Goal: Task Accomplishment & Management: Complete application form

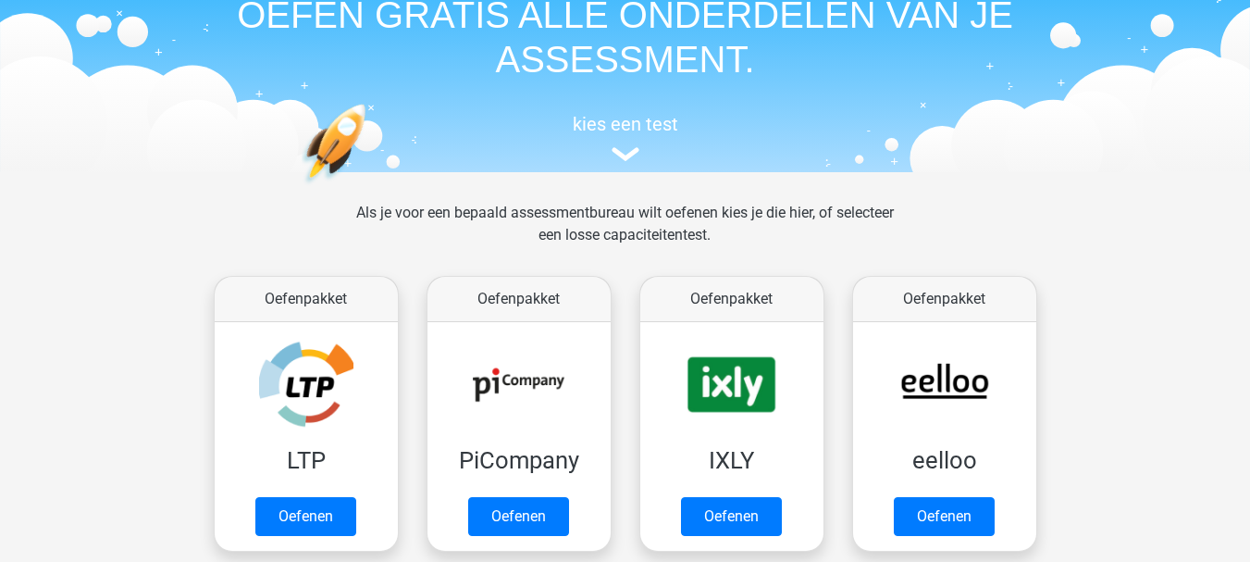
scroll to position [185, 0]
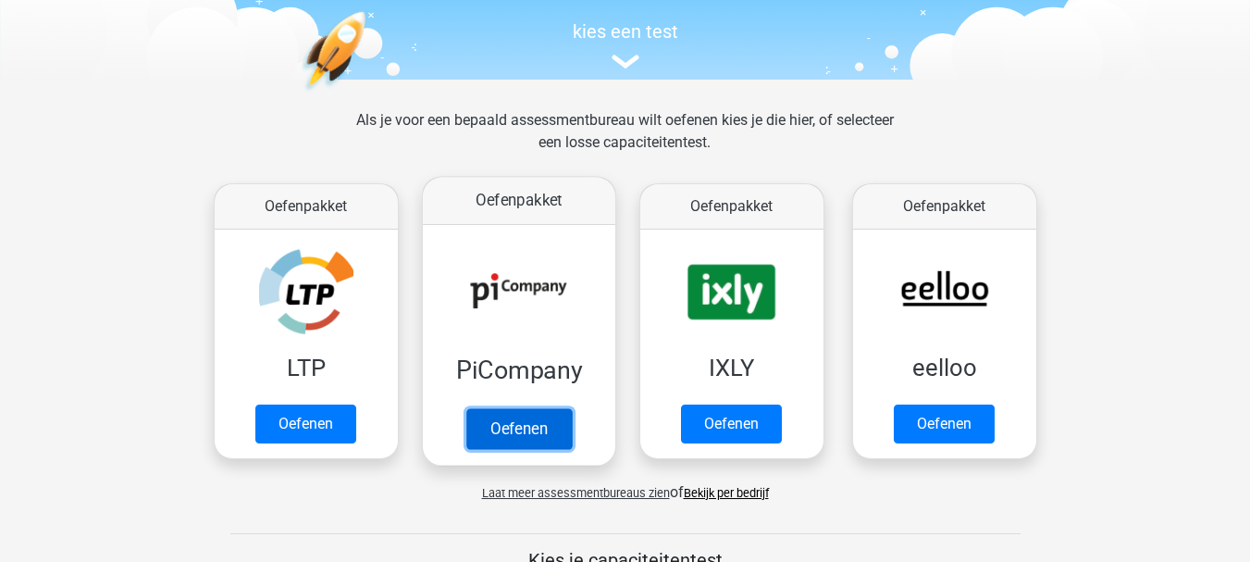
click at [523, 417] on link "Oefenen" at bounding box center [519, 428] width 106 height 41
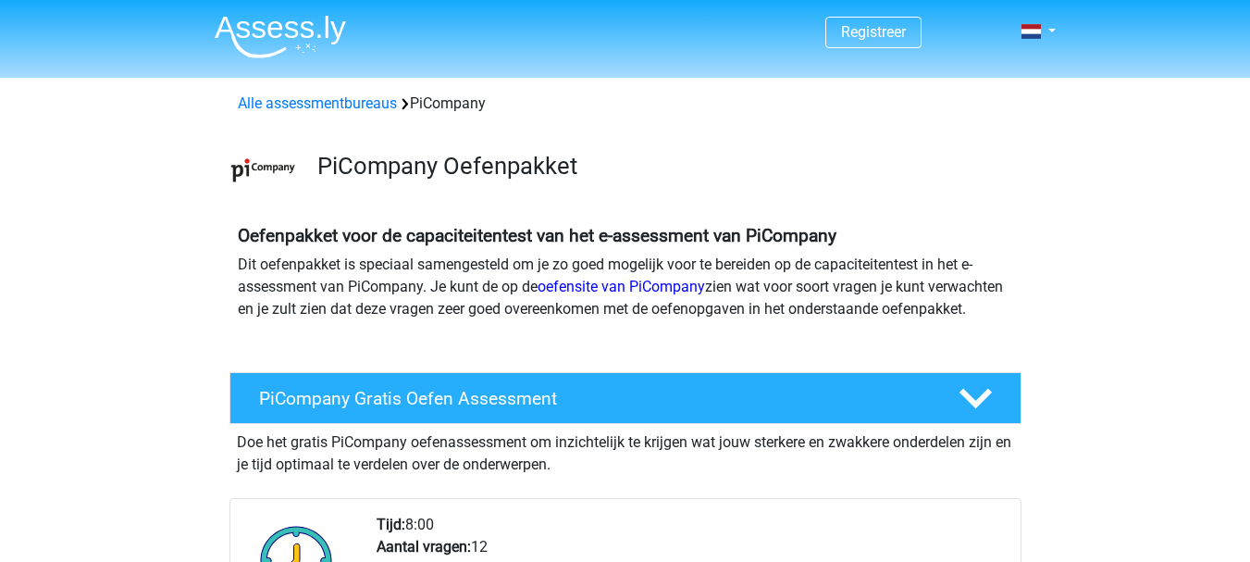
click at [420, 287] on p "Dit oefenpakket is speciaal samengesteld om je zo goed mogelijk voor te bereide…" at bounding box center [626, 287] width 776 height 67
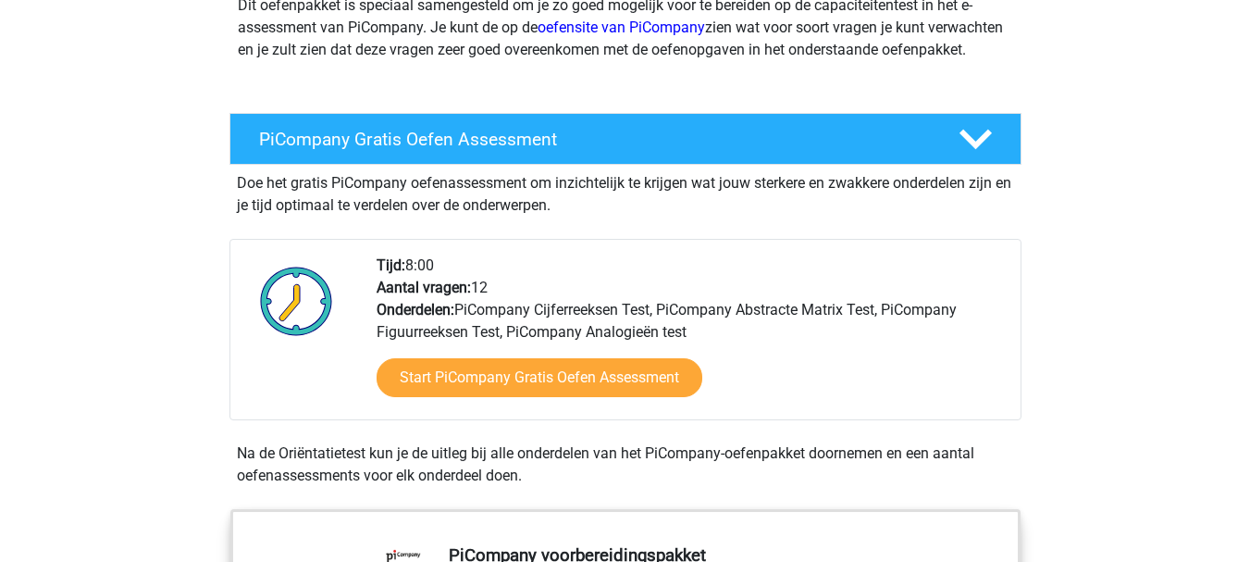
scroll to position [296, 0]
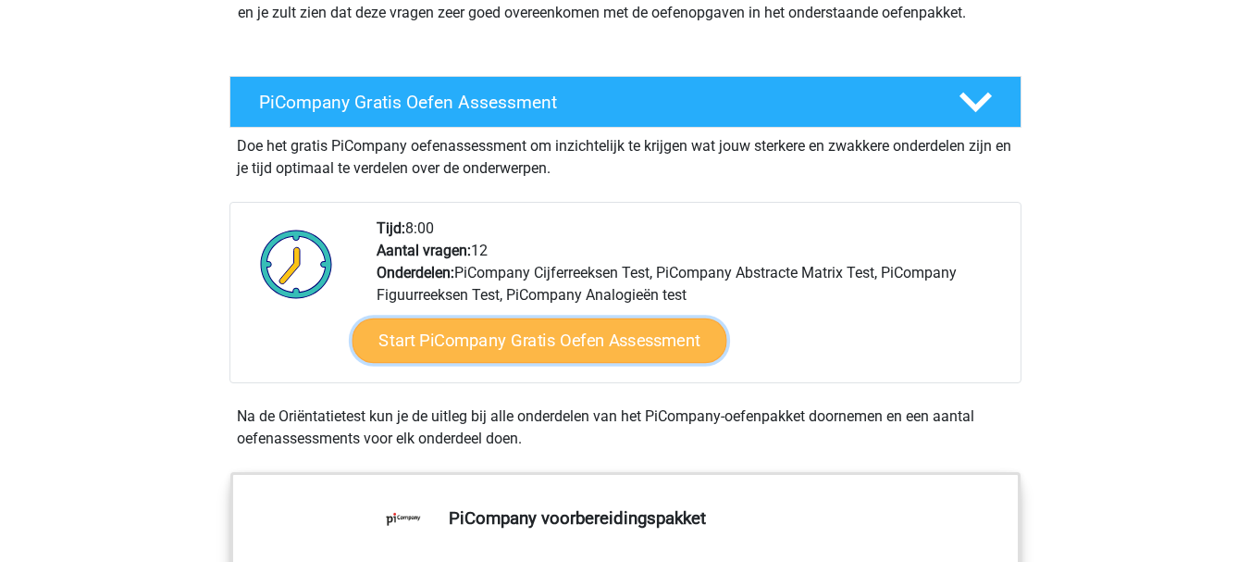
click at [561, 356] on link "Start PiCompany Gratis Oefen Assessment" at bounding box center [539, 340] width 375 height 44
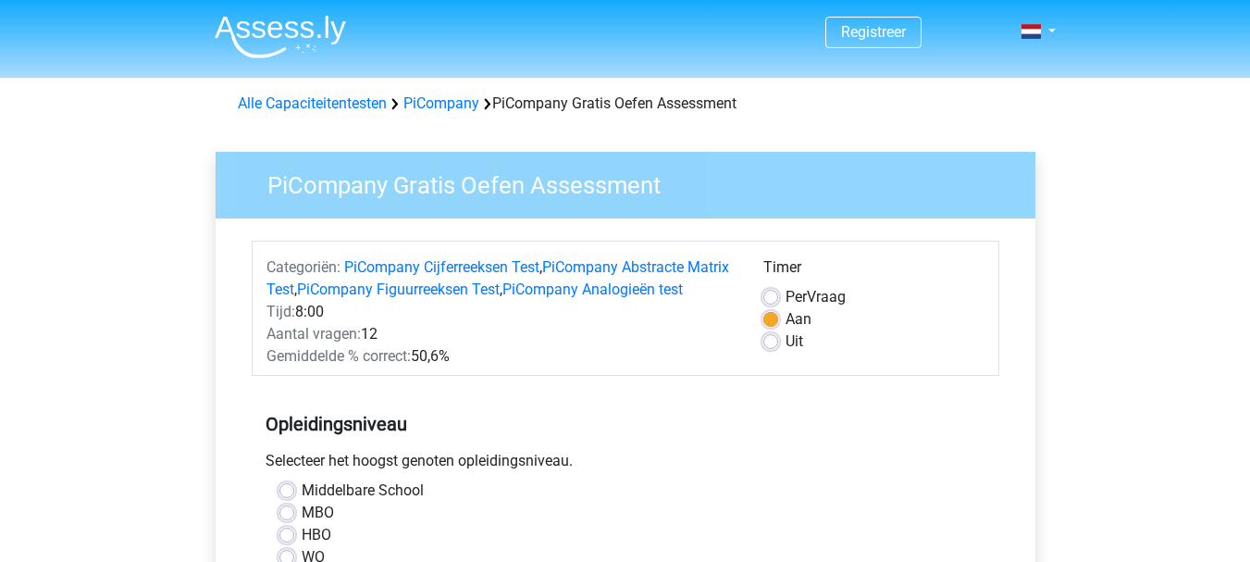
scroll to position [407, 0]
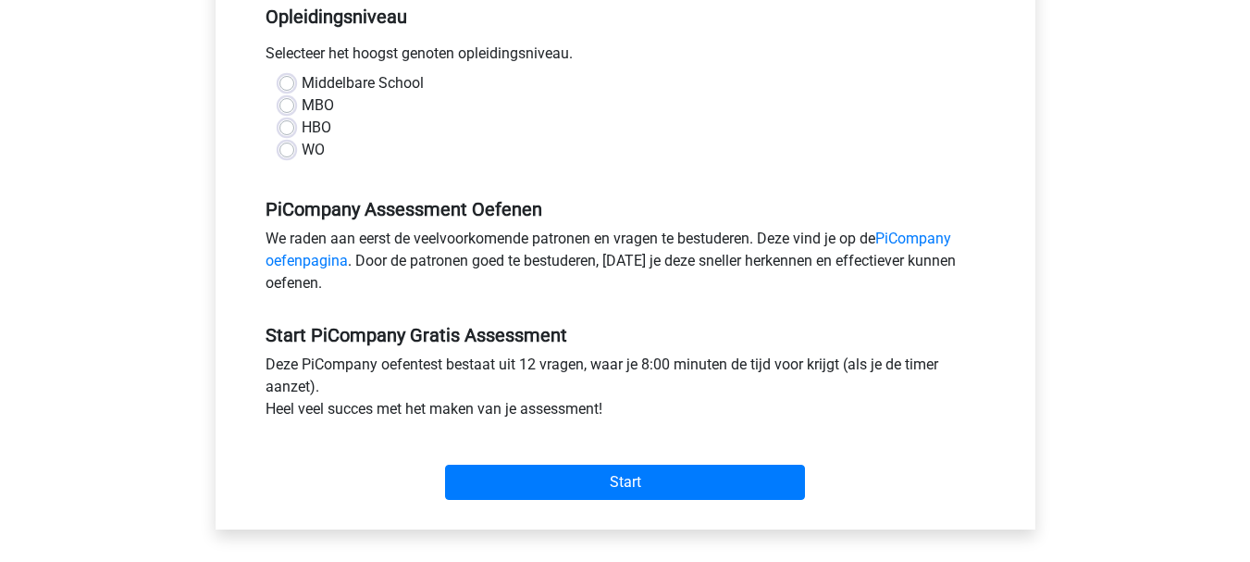
click at [299, 161] on div "WO" at bounding box center [626, 150] width 692 height 22
click at [302, 161] on label "WO" at bounding box center [313, 150] width 23 height 22
click at [288, 157] on input "WO" at bounding box center [287, 148] width 15 height 19
radio input "true"
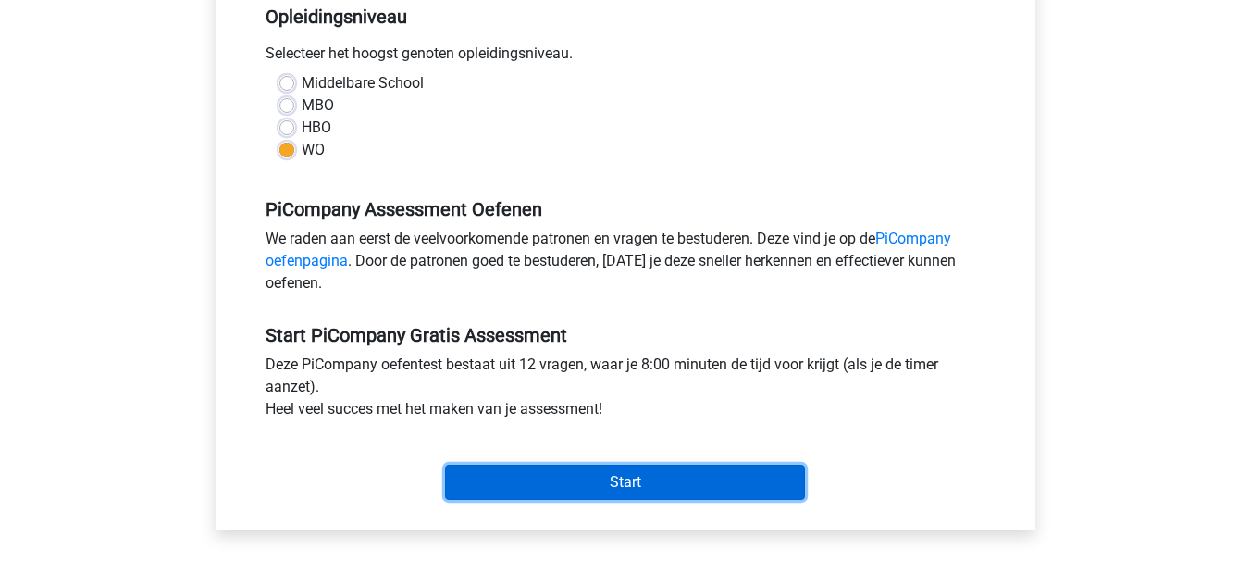
click at [579, 496] on input "Start" at bounding box center [625, 482] width 360 height 35
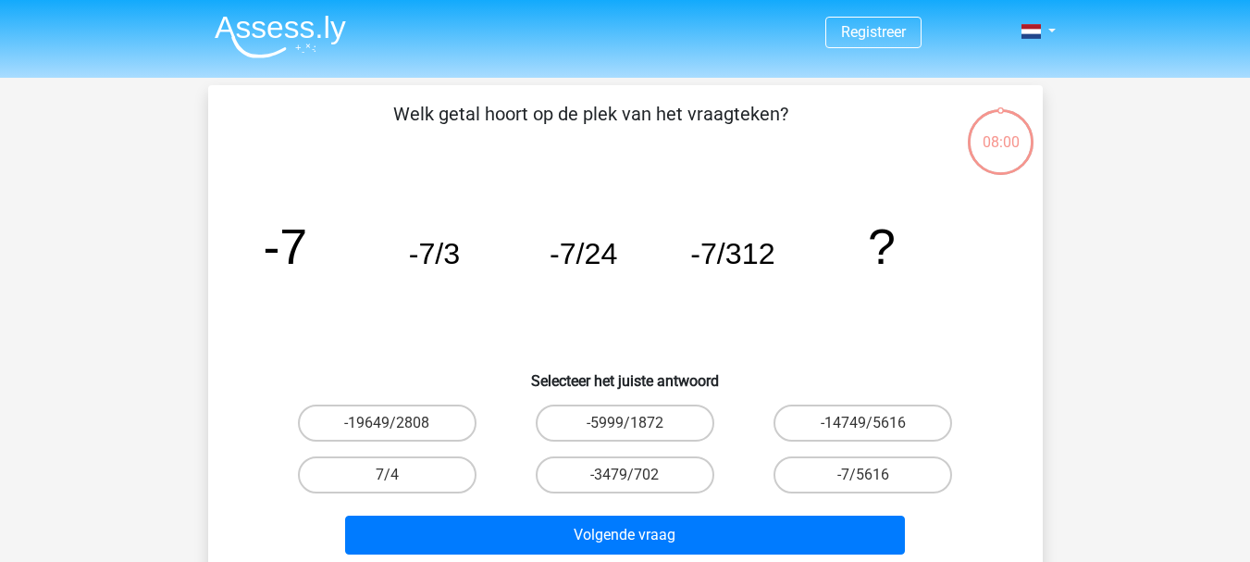
click at [219, 379] on div "Welk getal hoort op de plek van het vraagteken? image/svg+xml -7 -7/3 -7/24 -7/…" at bounding box center [626, 331] width 820 height 462
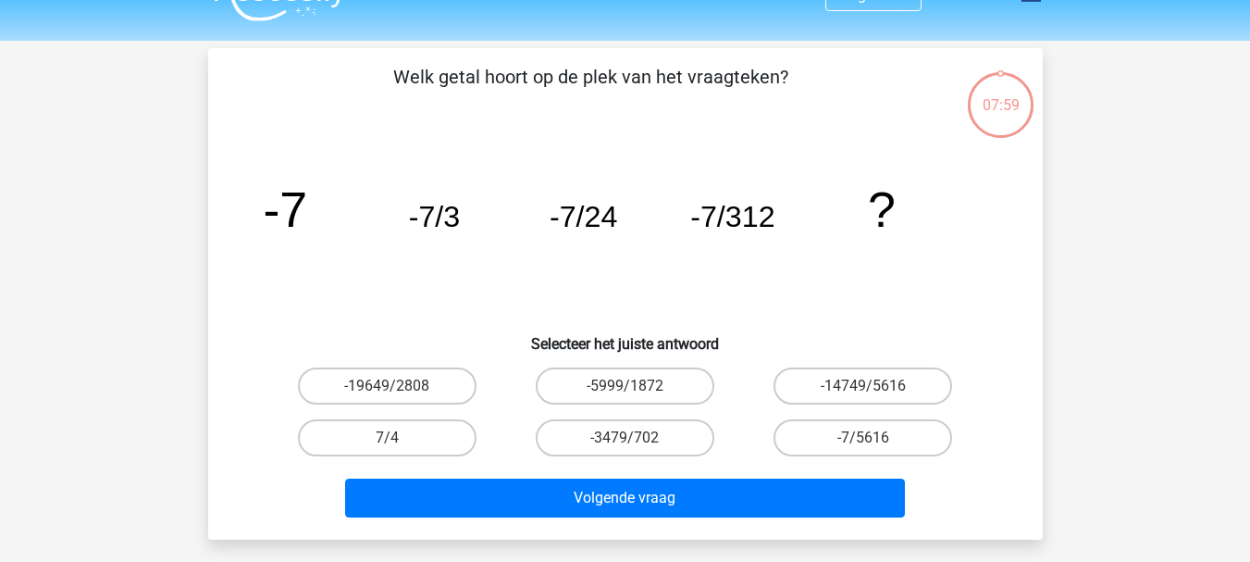
scroll to position [74, 0]
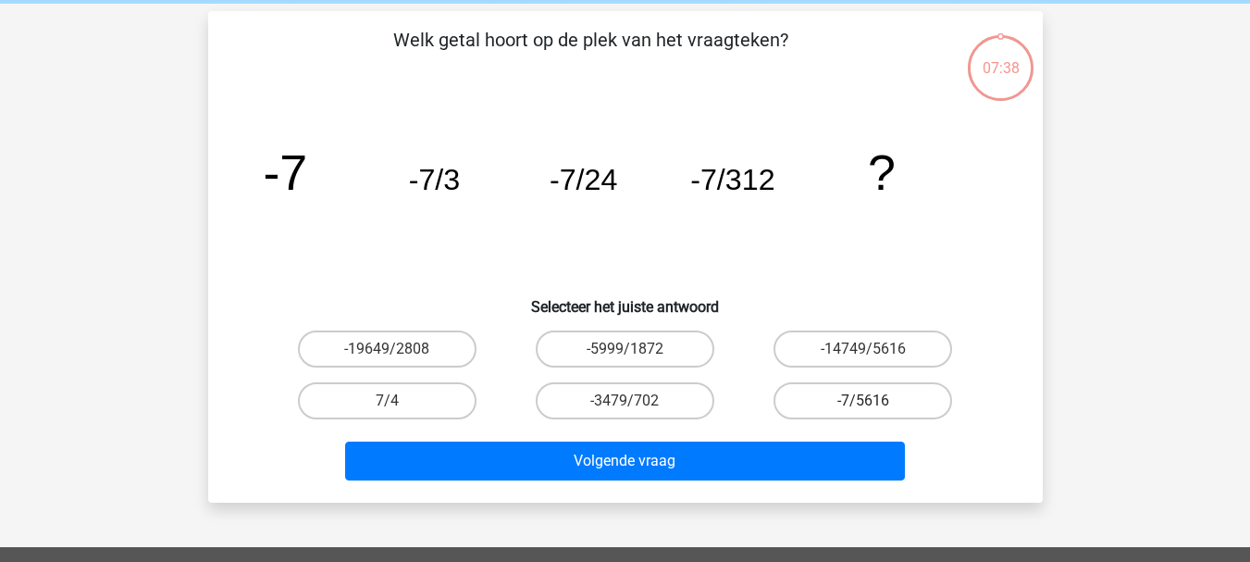
click at [891, 406] on label "-7/5616" at bounding box center [863, 400] width 179 height 37
click at [876, 406] on input "-7/5616" at bounding box center [870, 407] width 12 height 12
radio input "true"
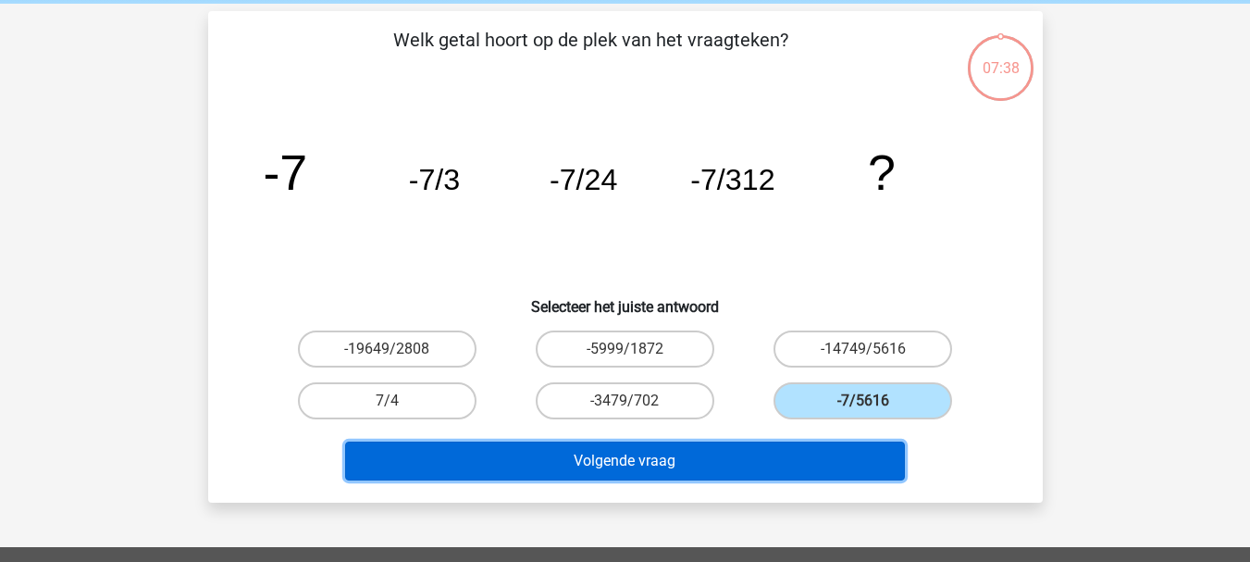
click at [716, 455] on button "Volgende vraag" at bounding box center [625, 461] width 560 height 39
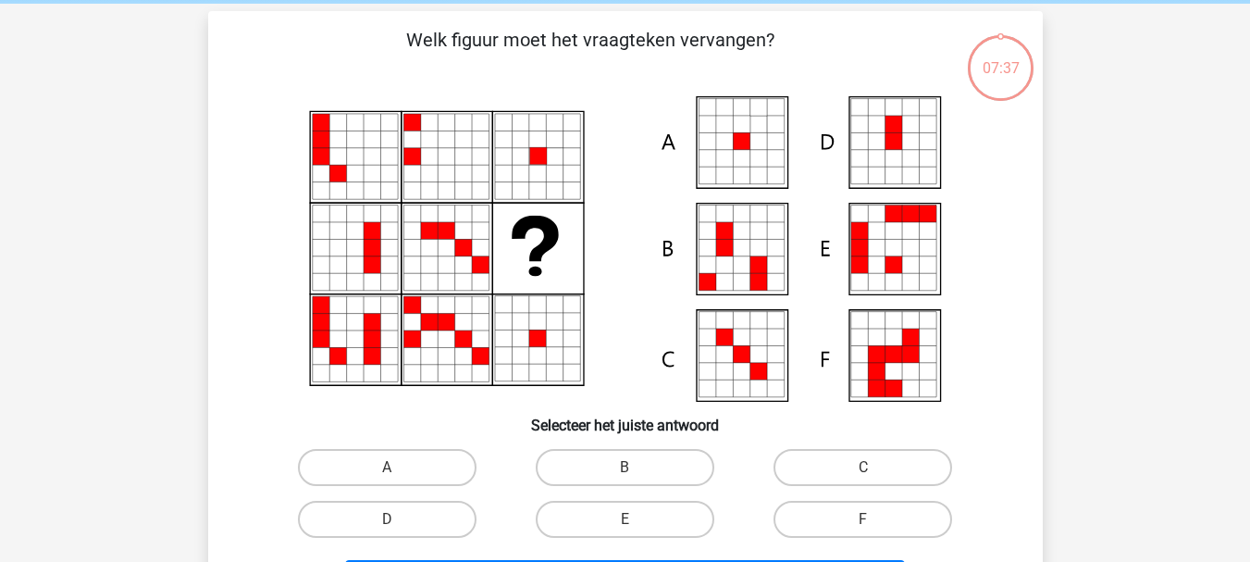
scroll to position [85, 0]
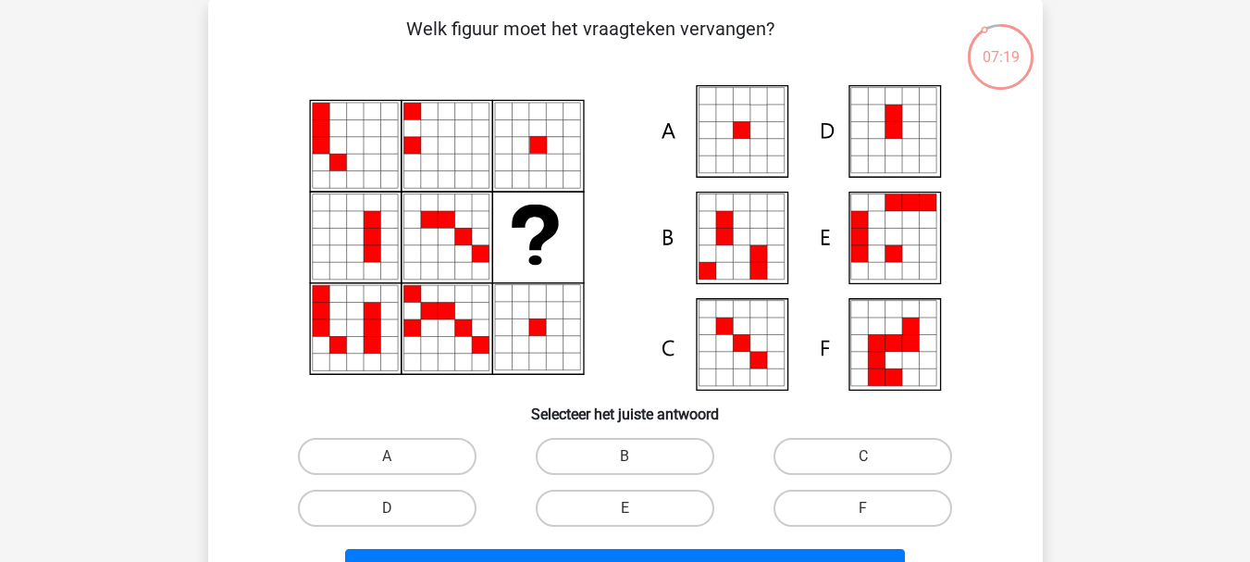
click at [757, 141] on icon at bounding box center [758, 147] width 17 height 17
click at [392, 457] on input "A" at bounding box center [393, 462] width 12 height 12
radio input "true"
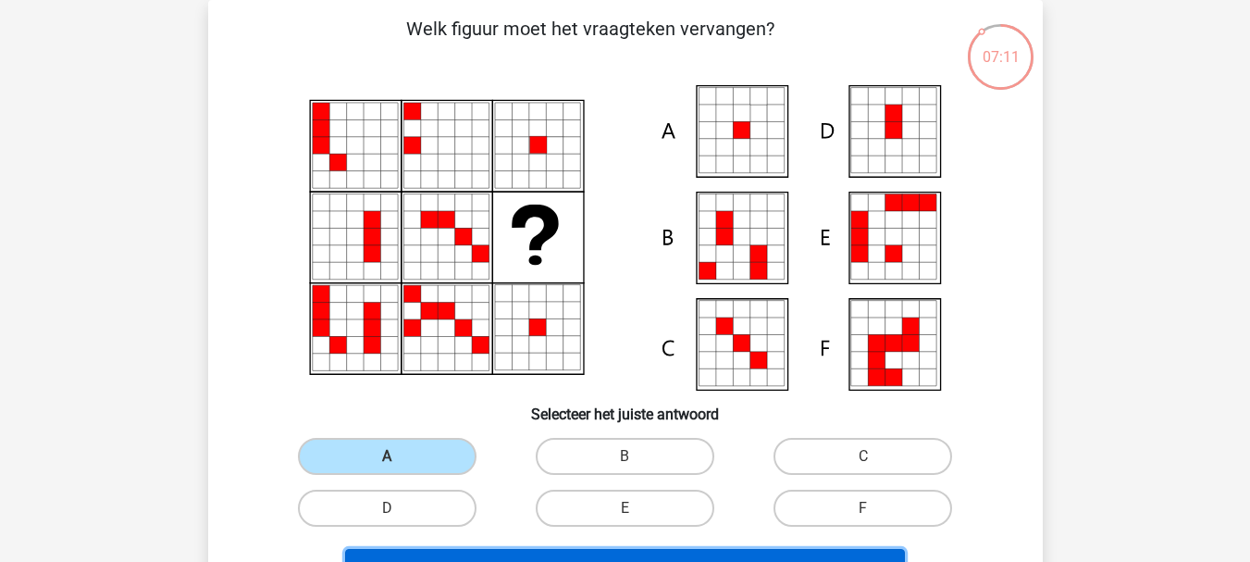
click at [841, 553] on button "Volgende vraag" at bounding box center [625, 568] width 560 height 39
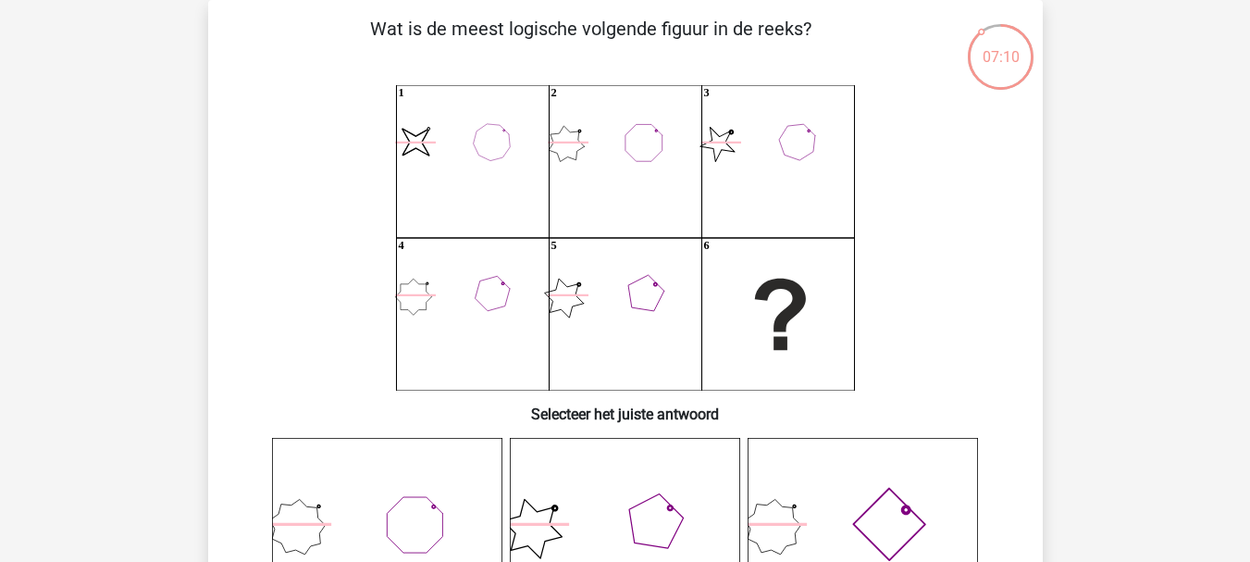
click at [949, 244] on icon "image/svg+xml 1 2 3 4 5 6" at bounding box center [626, 237] width 746 height 305
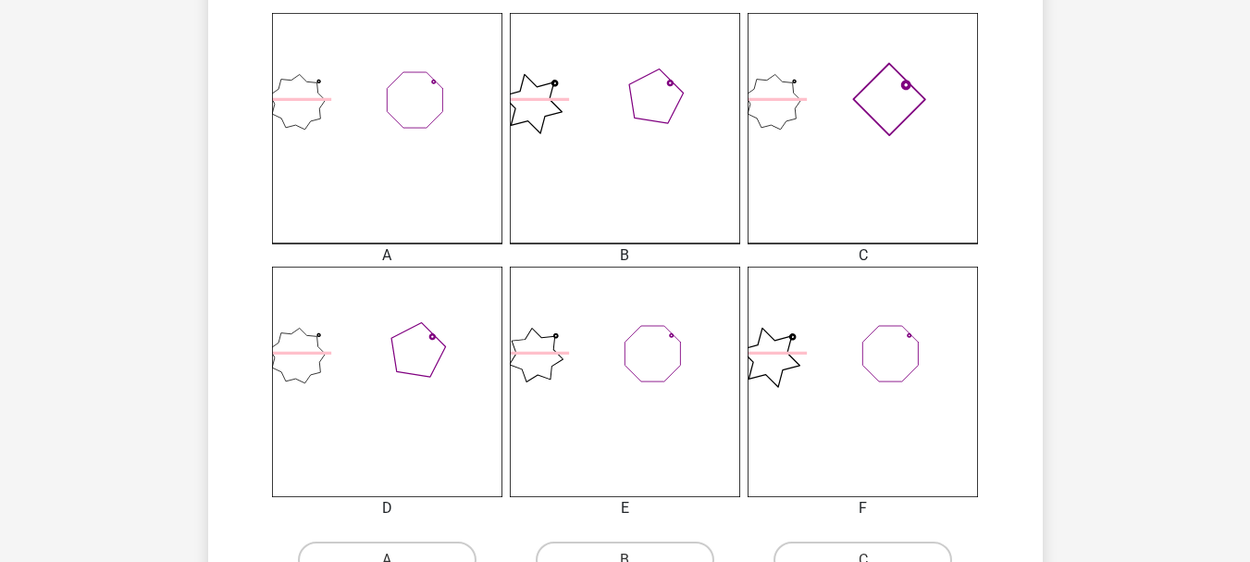
scroll to position [529, 0]
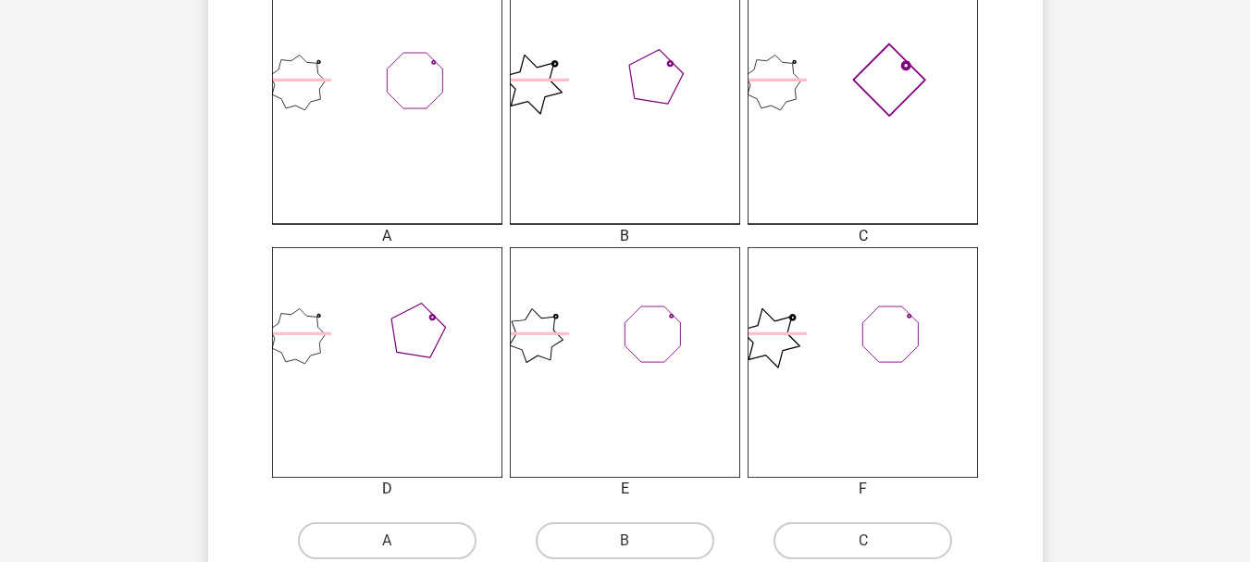
click at [993, 56] on div "A B C D" at bounding box center [626, 306] width 776 height 625
click at [808, 124] on icon at bounding box center [863, 109] width 230 height 230
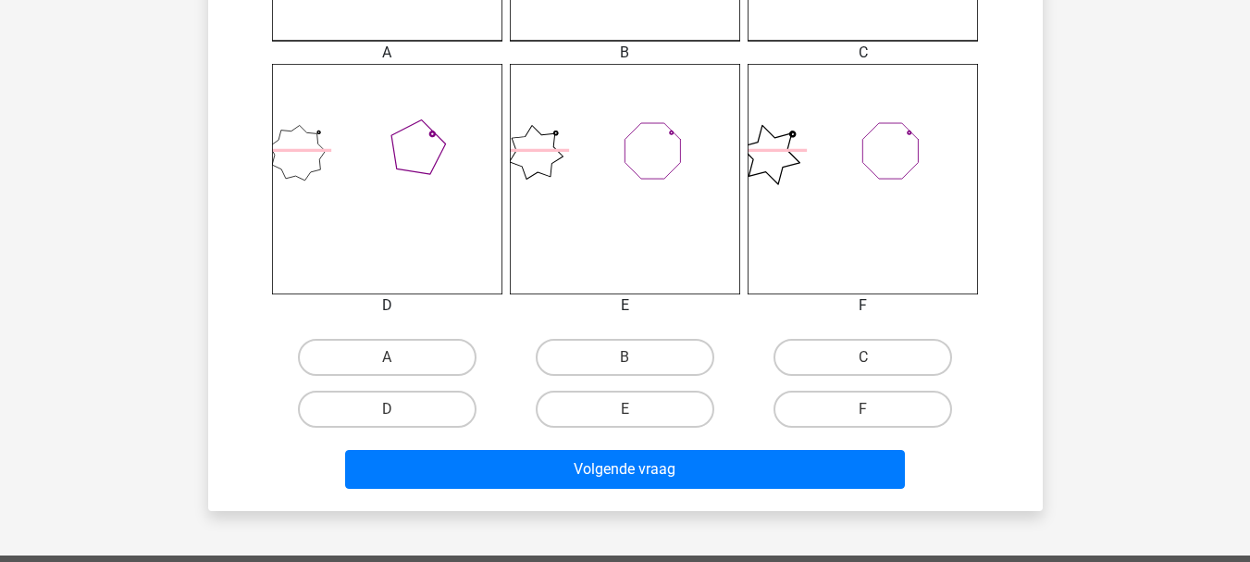
scroll to position [752, 0]
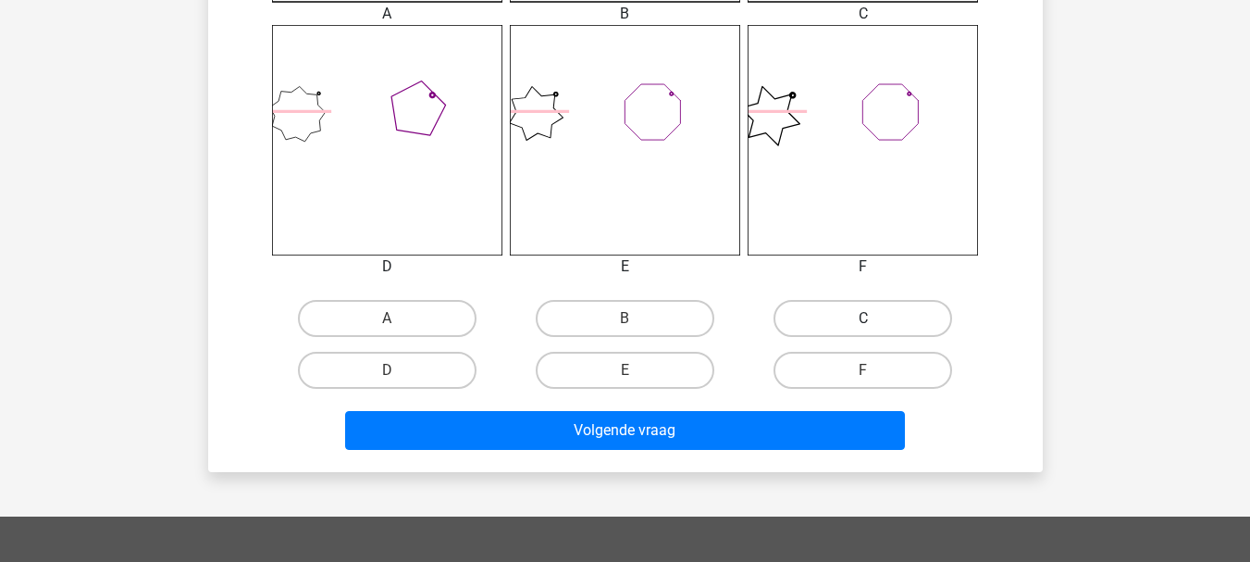
click at [867, 307] on label "C" at bounding box center [863, 318] width 179 height 37
click at [867, 318] on input "C" at bounding box center [870, 324] width 12 height 12
radio input "true"
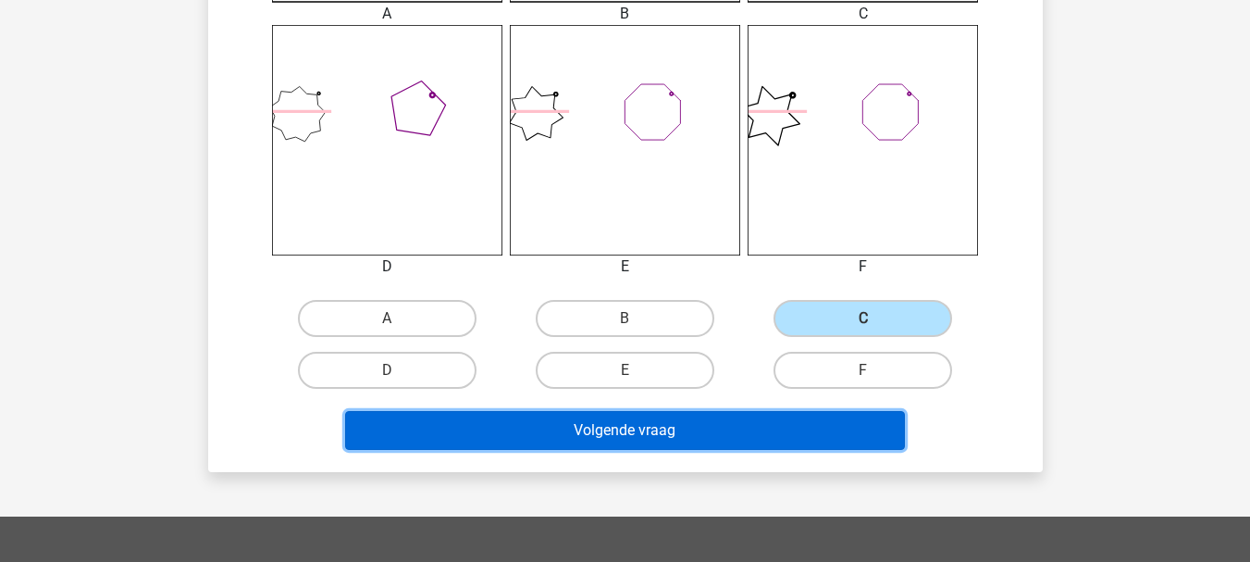
click at [732, 426] on button "Volgende vraag" at bounding box center [625, 430] width 560 height 39
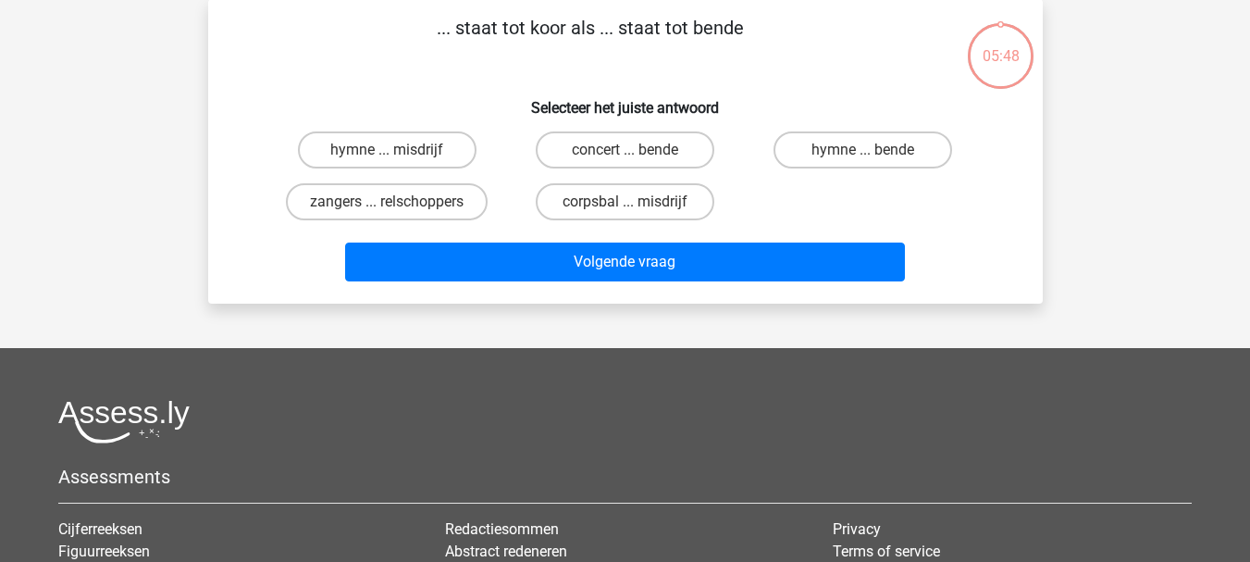
scroll to position [85, 0]
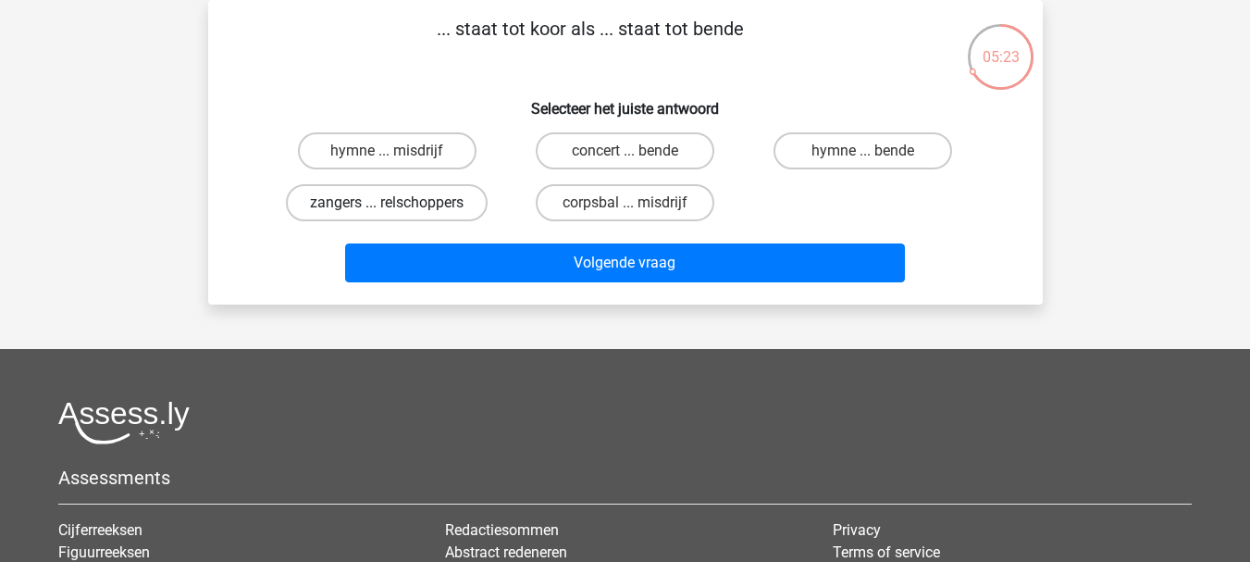
click at [406, 193] on label "zangers ... relschoppers" at bounding box center [387, 202] width 202 height 37
click at [399, 203] on input "zangers ... relschoppers" at bounding box center [393, 209] width 12 height 12
radio input "true"
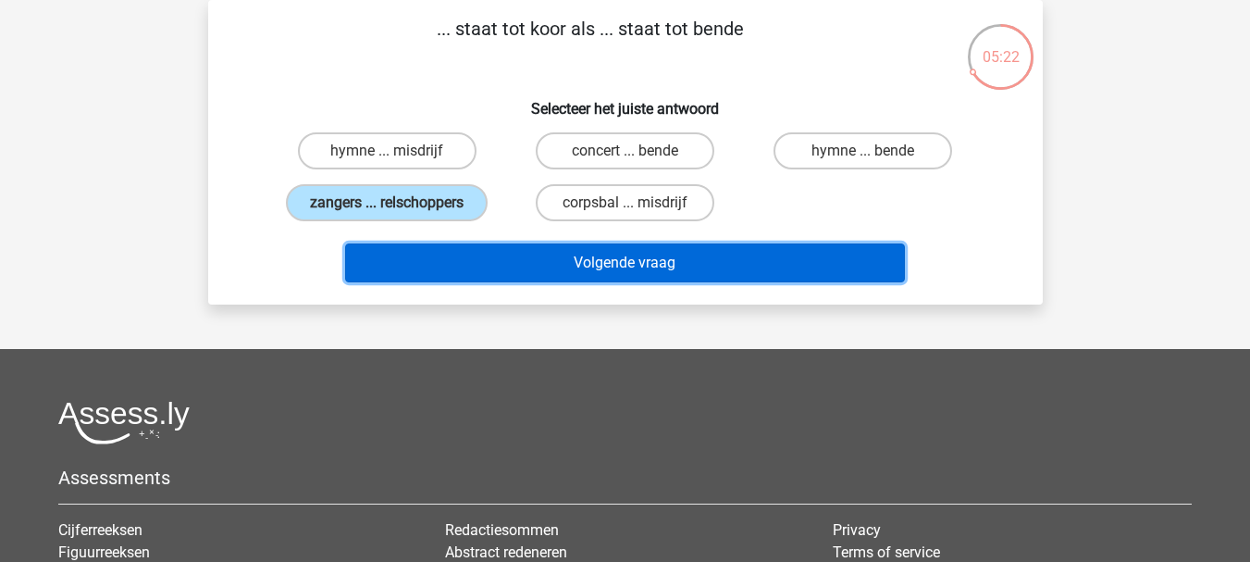
click at [552, 260] on button "Volgende vraag" at bounding box center [625, 262] width 560 height 39
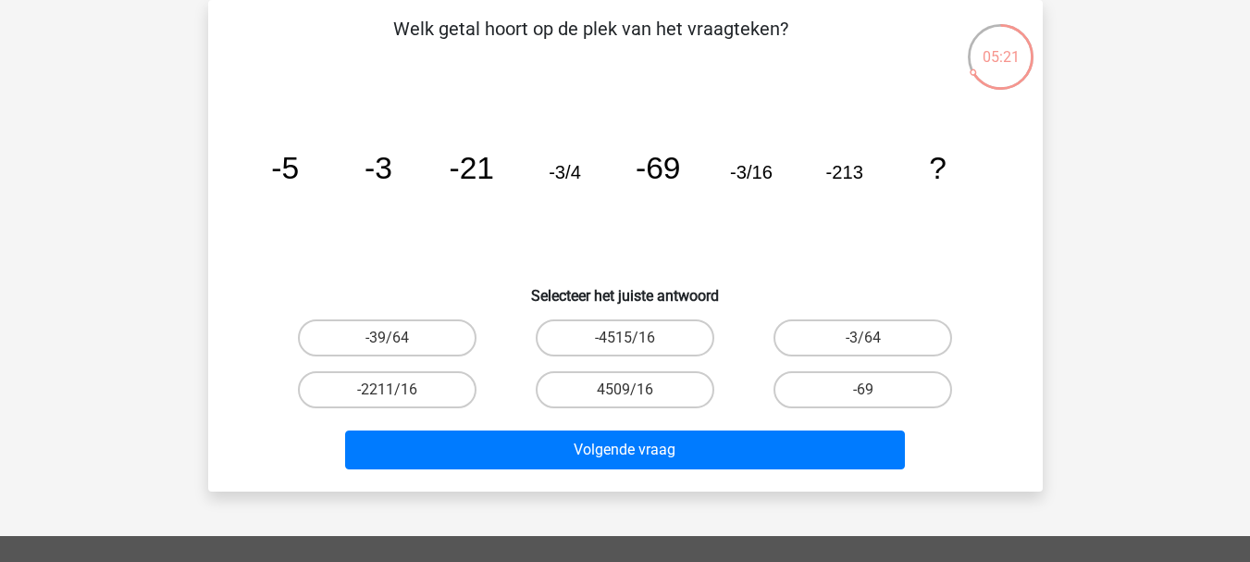
click at [989, 266] on icon "image/svg+xml -5 -3 -21 -3/4 -69 -3/16 -213 ?" at bounding box center [626, 178] width 746 height 187
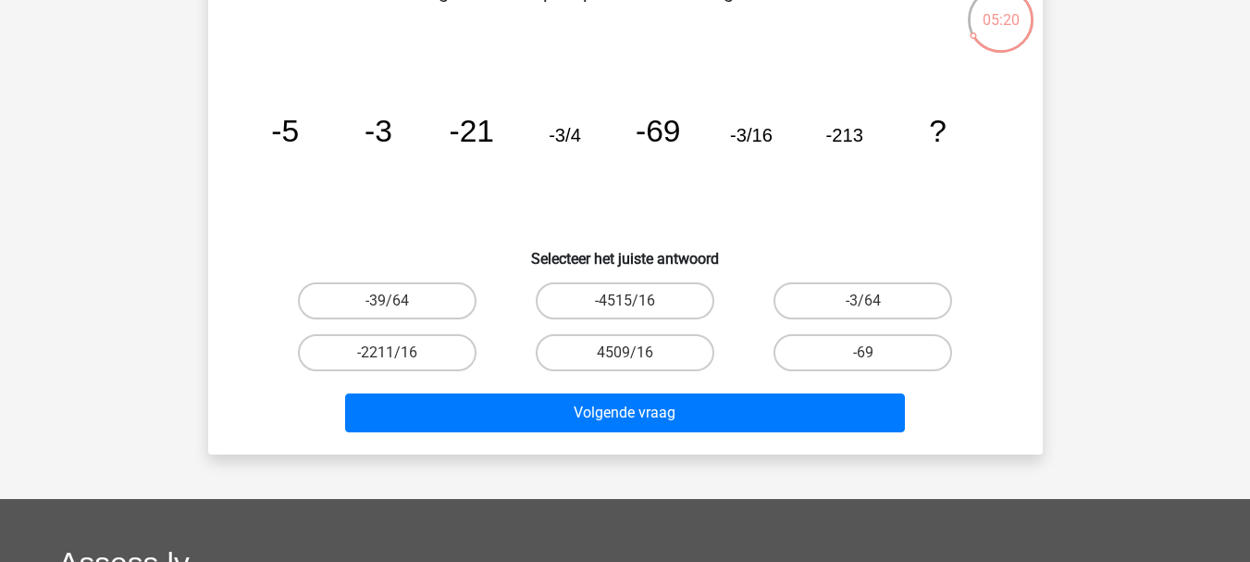
scroll to position [159, 0]
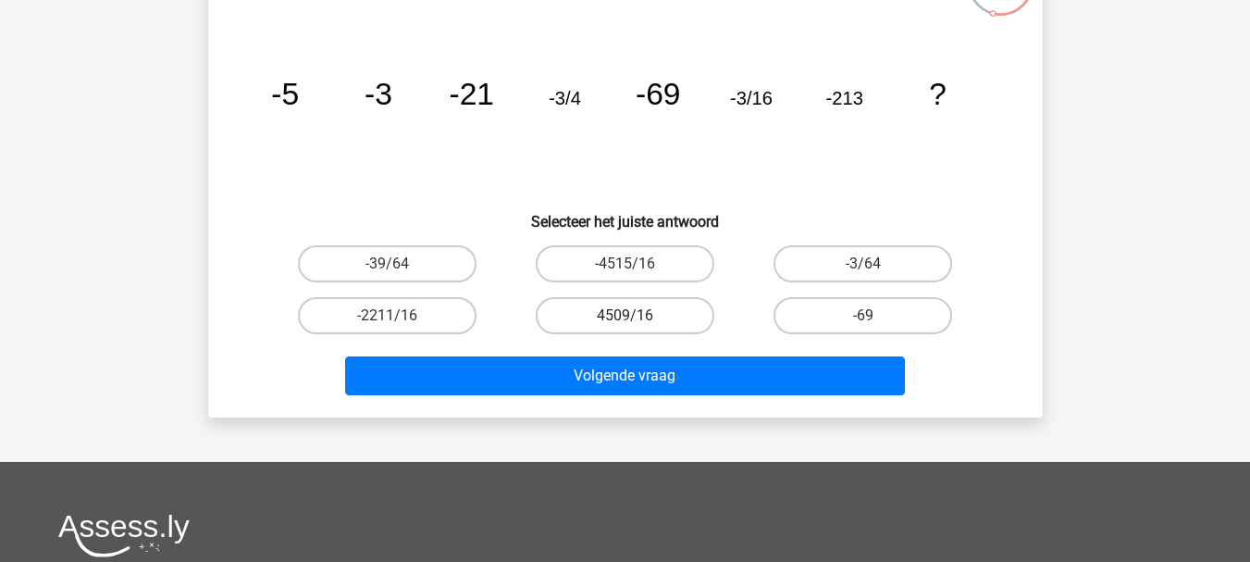
click at [632, 305] on label "4509/16" at bounding box center [625, 315] width 179 height 37
click at [632, 316] on input "4509/16" at bounding box center [631, 322] width 12 height 12
radio input "true"
click at [640, 256] on label "-4515/16" at bounding box center [625, 263] width 179 height 37
click at [637, 264] on input "-4515/16" at bounding box center [631, 270] width 12 height 12
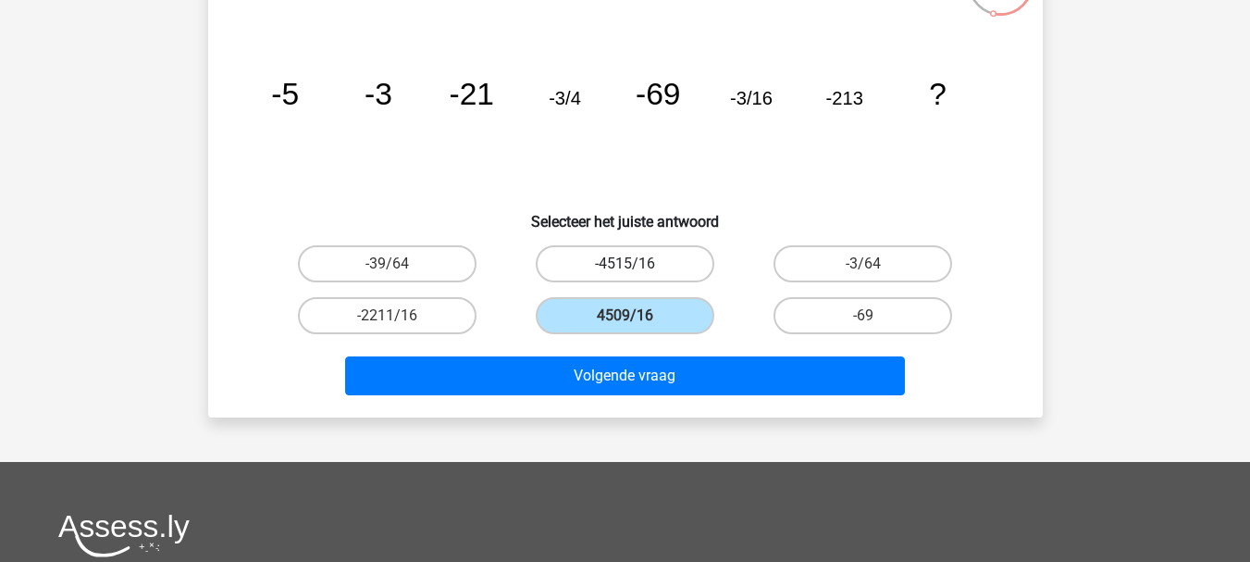
radio input "true"
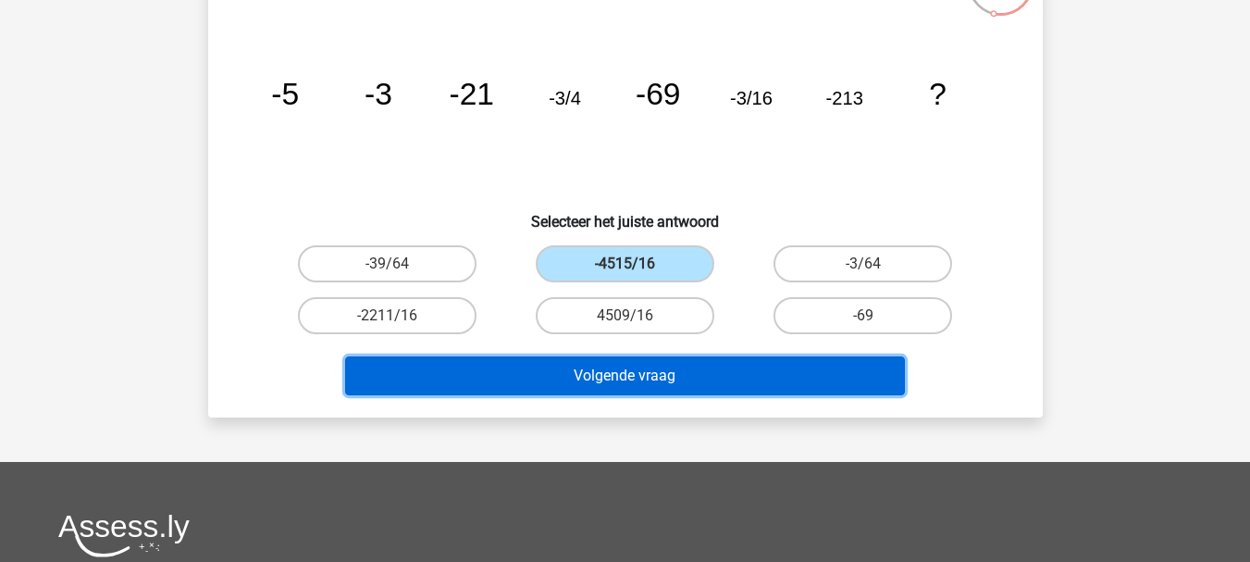
click at [647, 366] on button "Volgende vraag" at bounding box center [625, 375] width 560 height 39
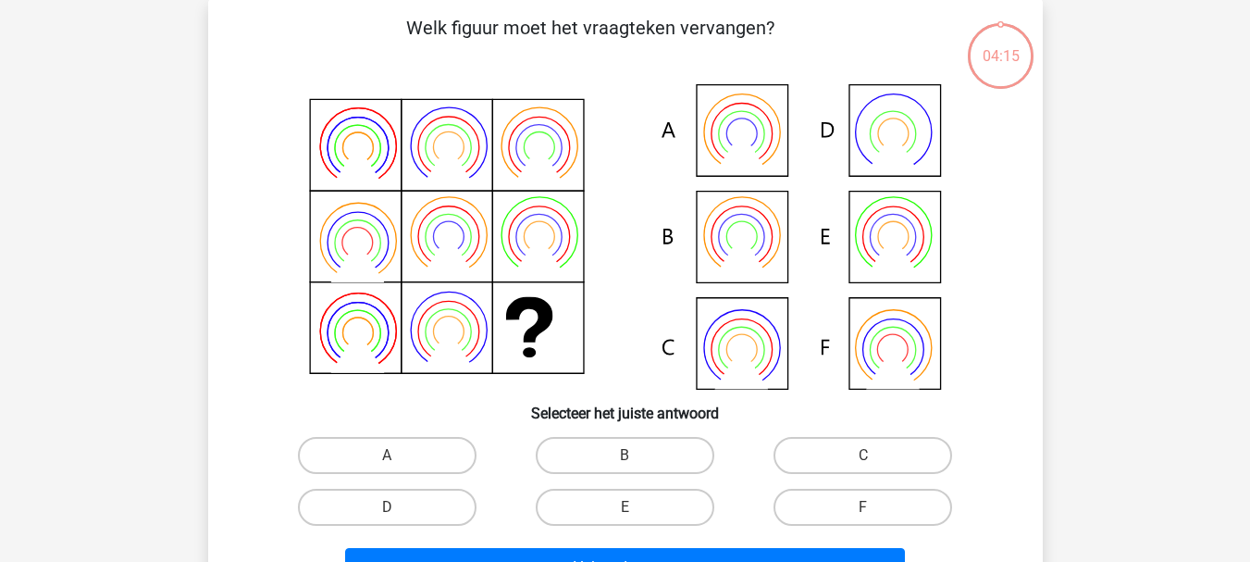
scroll to position [85, 0]
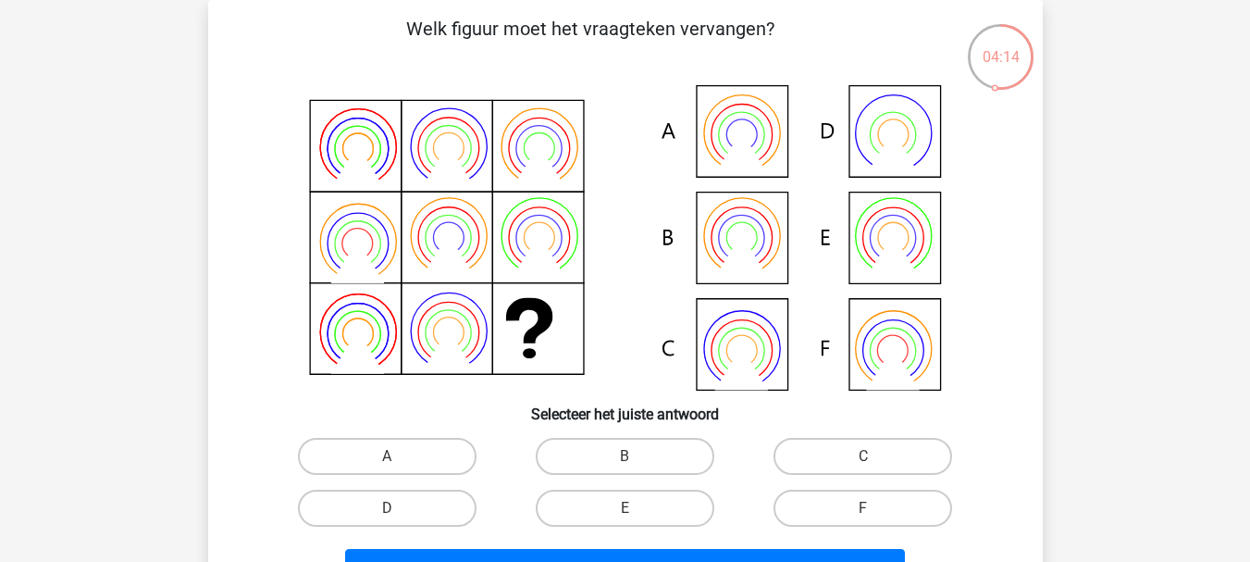
click at [1048, 335] on div "04:14 Vraag 6 van de 12 Categorie: PiCompany gratis assessment Welk figuur moet…" at bounding box center [625, 305] width 864 height 610
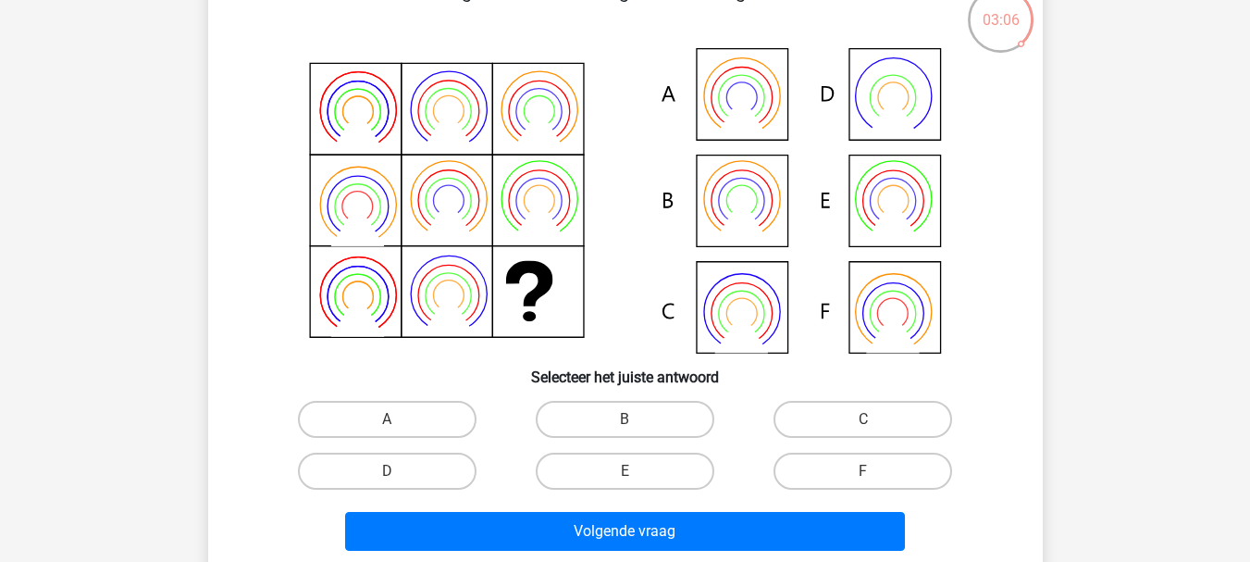
click at [639, 449] on div "E" at bounding box center [625, 471] width 238 height 52
click at [634, 432] on label "B" at bounding box center [625, 419] width 179 height 37
click at [634, 431] on input "B" at bounding box center [631, 425] width 12 height 12
radio input "true"
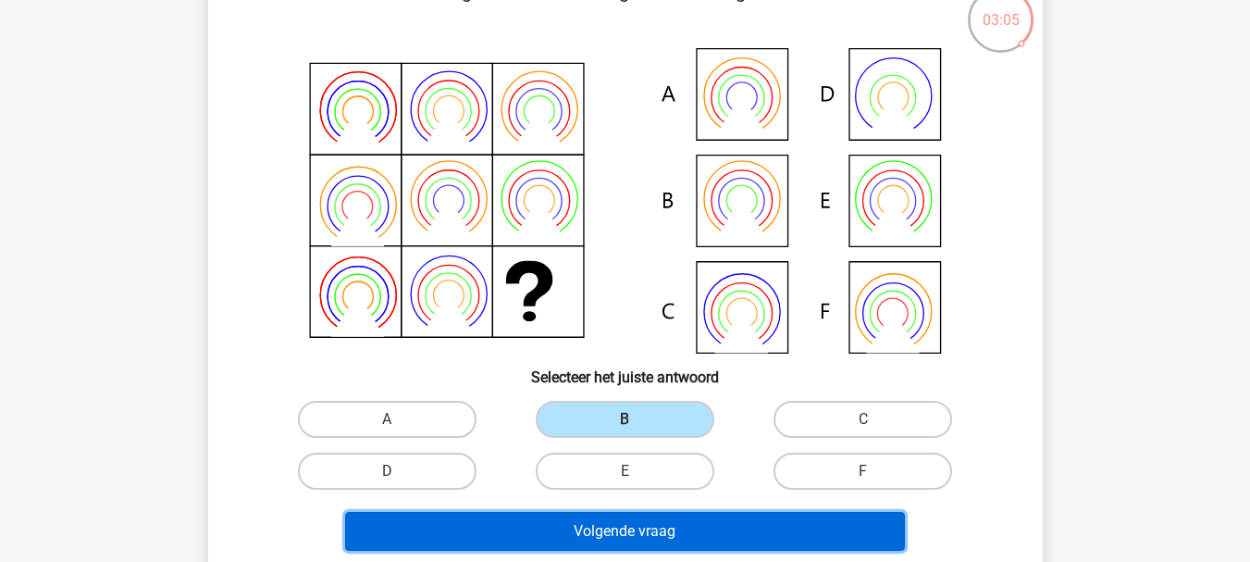
click at [631, 515] on button "Volgende vraag" at bounding box center [625, 531] width 560 height 39
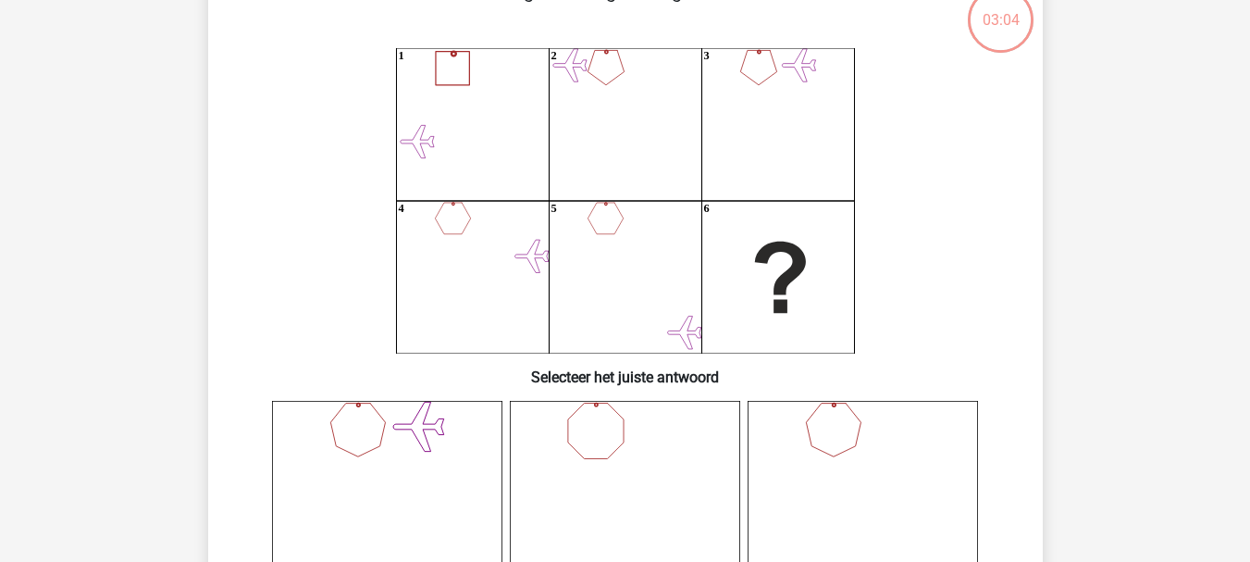
scroll to position [85, 0]
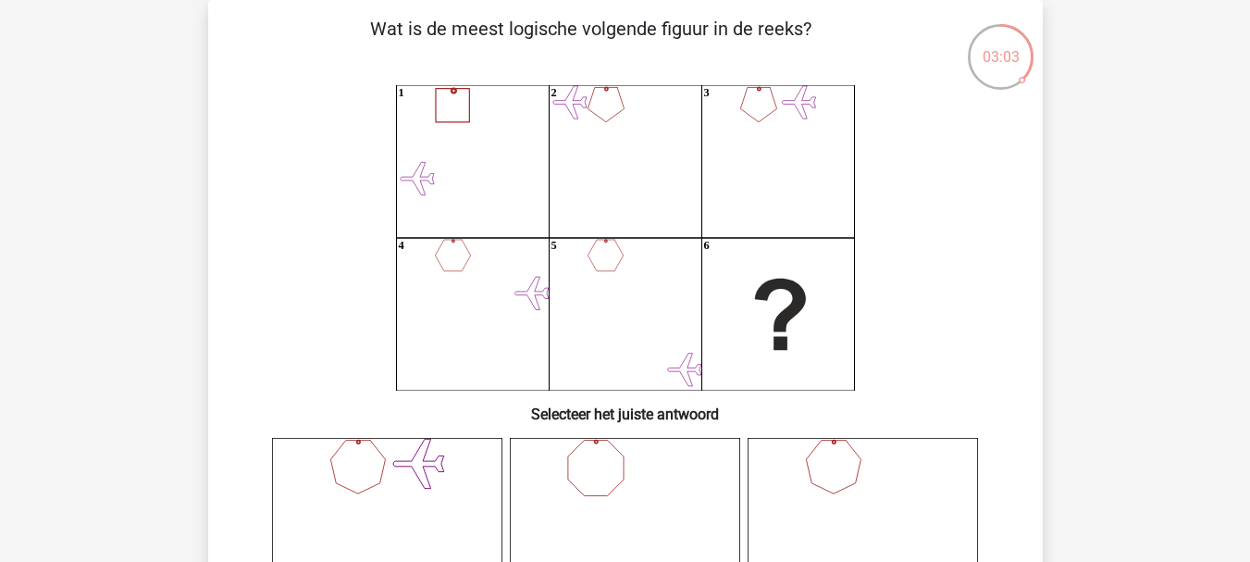
click at [953, 275] on icon "1 2 3 4 5 6" at bounding box center [626, 237] width 746 height 305
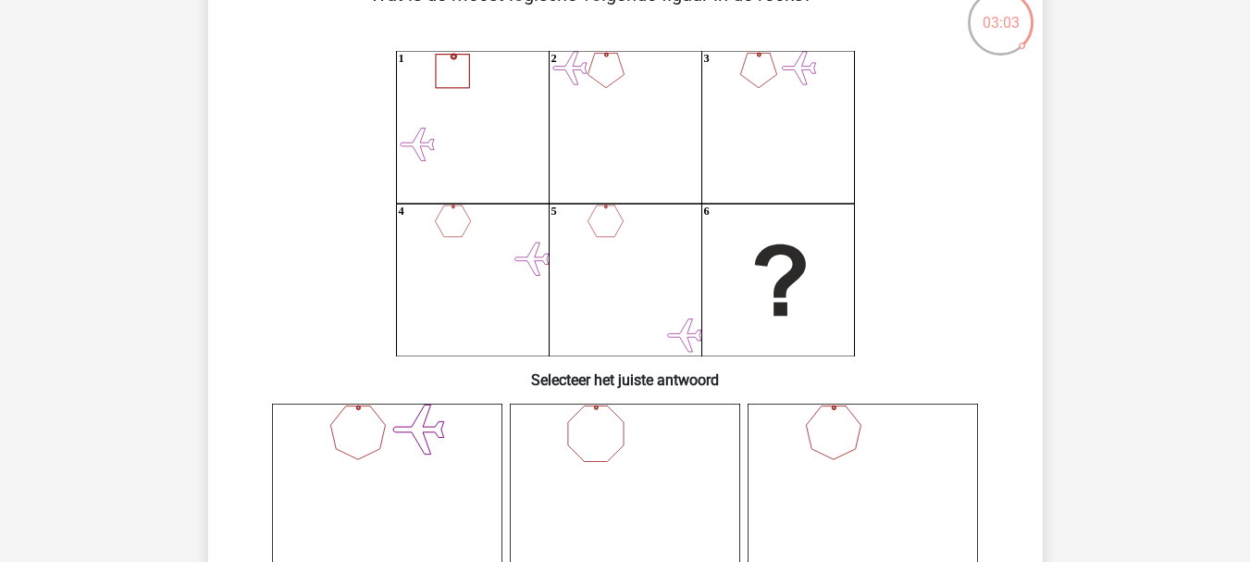
scroll to position [122, 0]
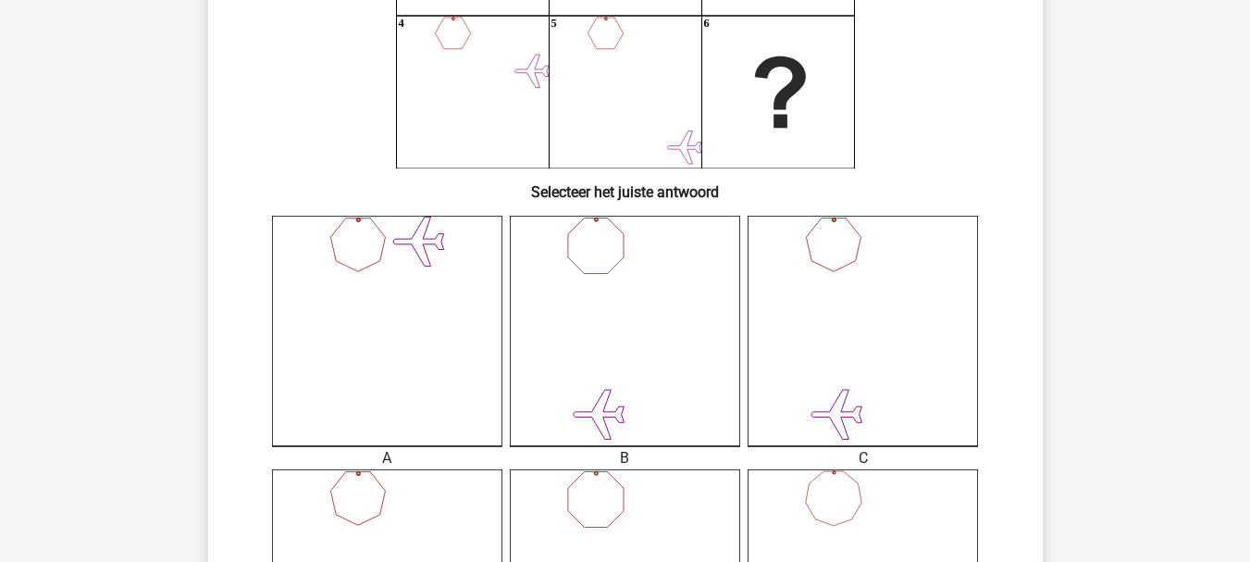
click at [1101, 226] on div "Registreer" at bounding box center [625, 571] width 1250 height 1757
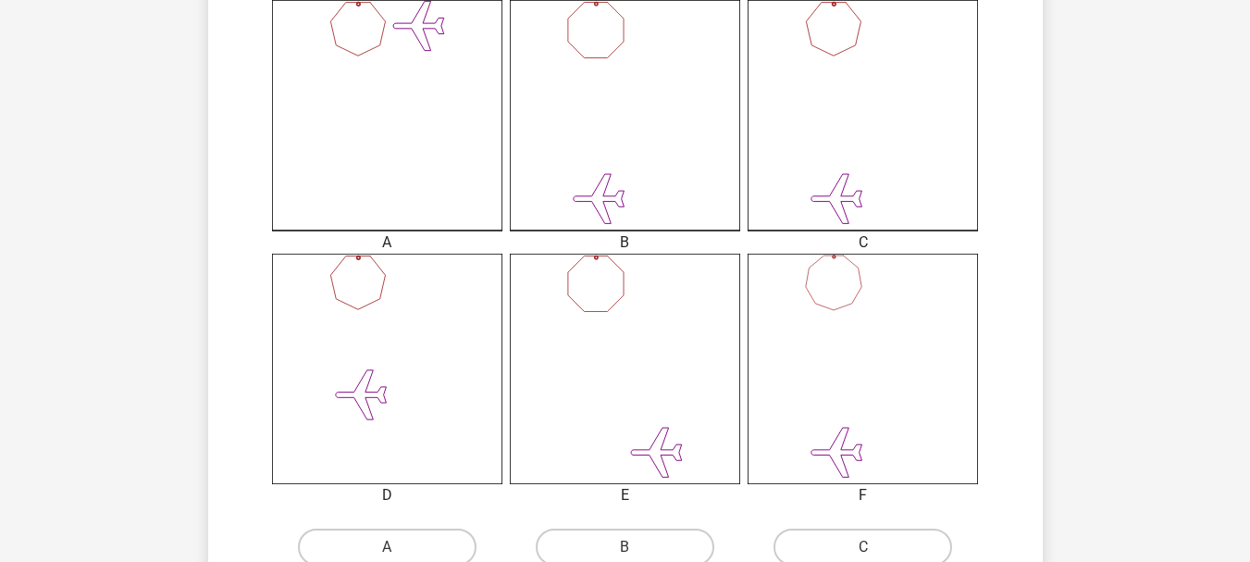
scroll to position [603, 0]
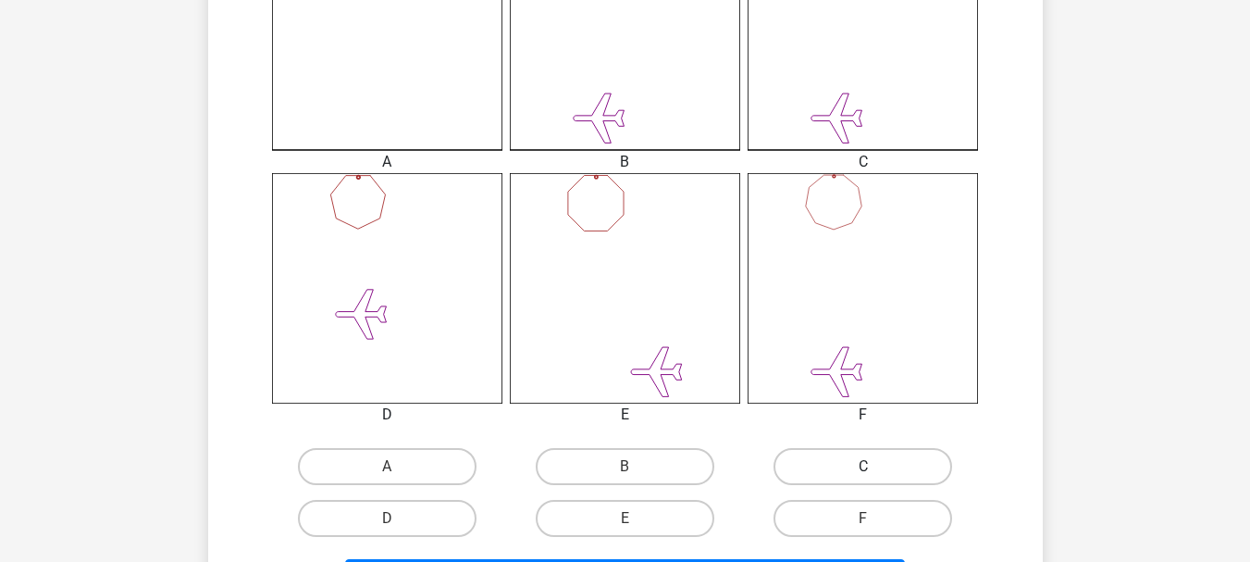
click at [820, 457] on label "C" at bounding box center [863, 466] width 179 height 37
click at [864, 466] on input "C" at bounding box center [870, 472] width 12 height 12
radio input "true"
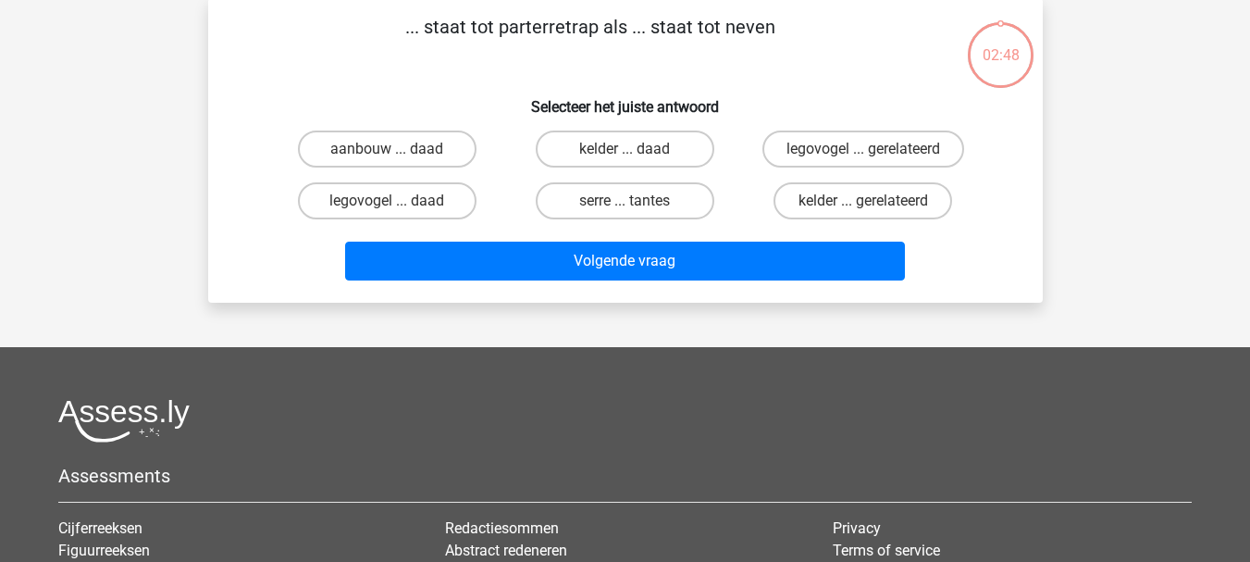
scroll to position [85, 0]
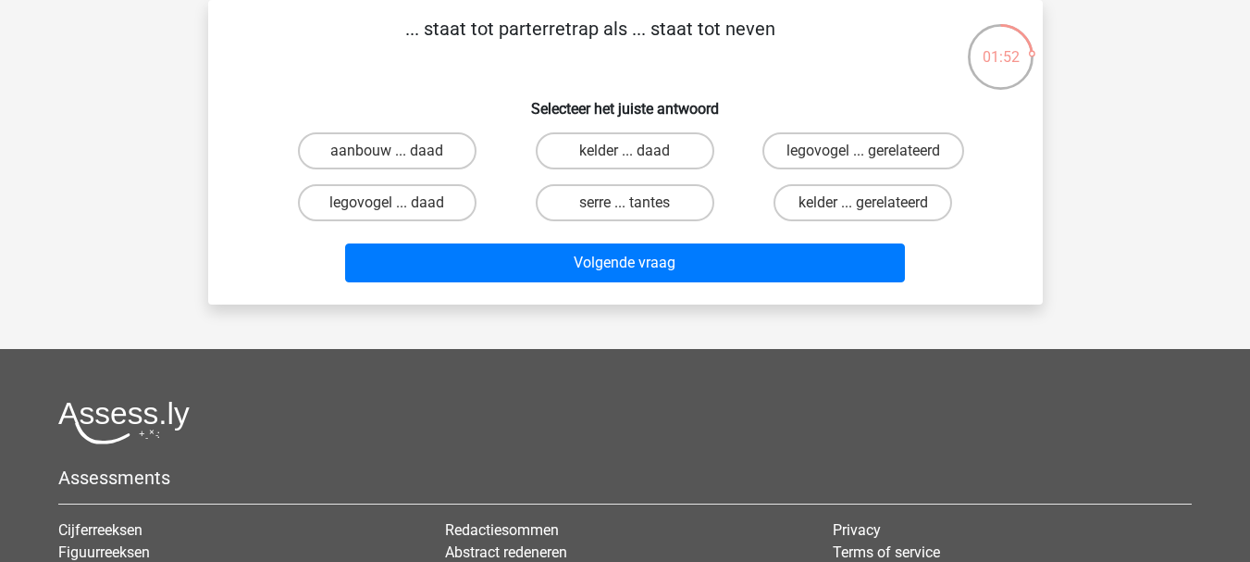
click at [391, 206] on input "legovogel ... daad" at bounding box center [393, 209] width 12 height 12
radio input "true"
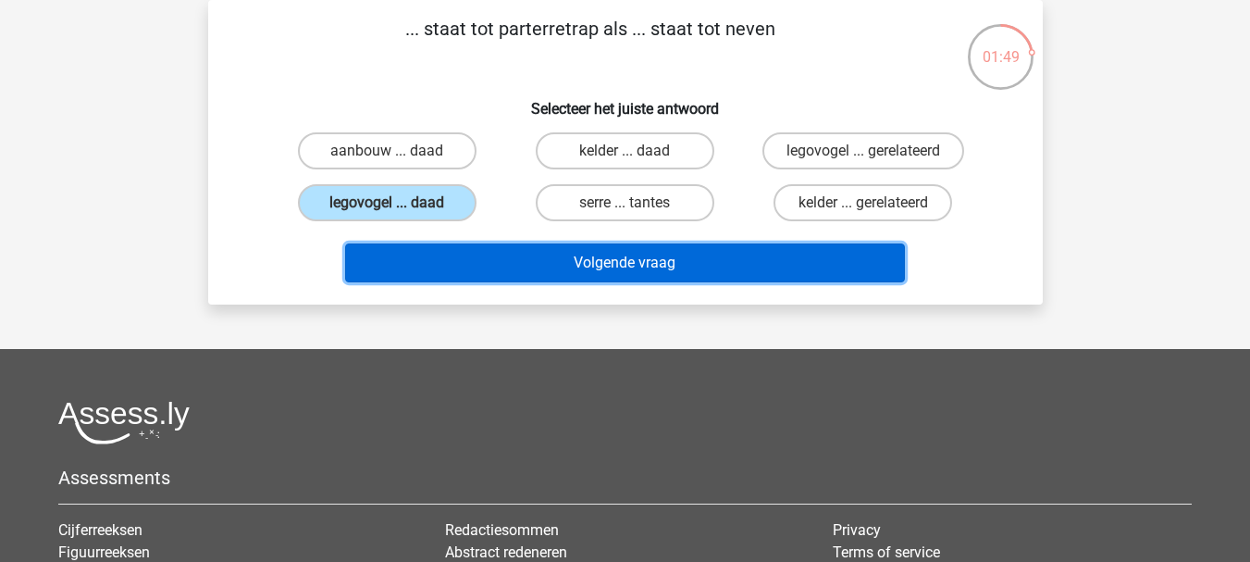
click at [603, 260] on button "Volgende vraag" at bounding box center [625, 262] width 560 height 39
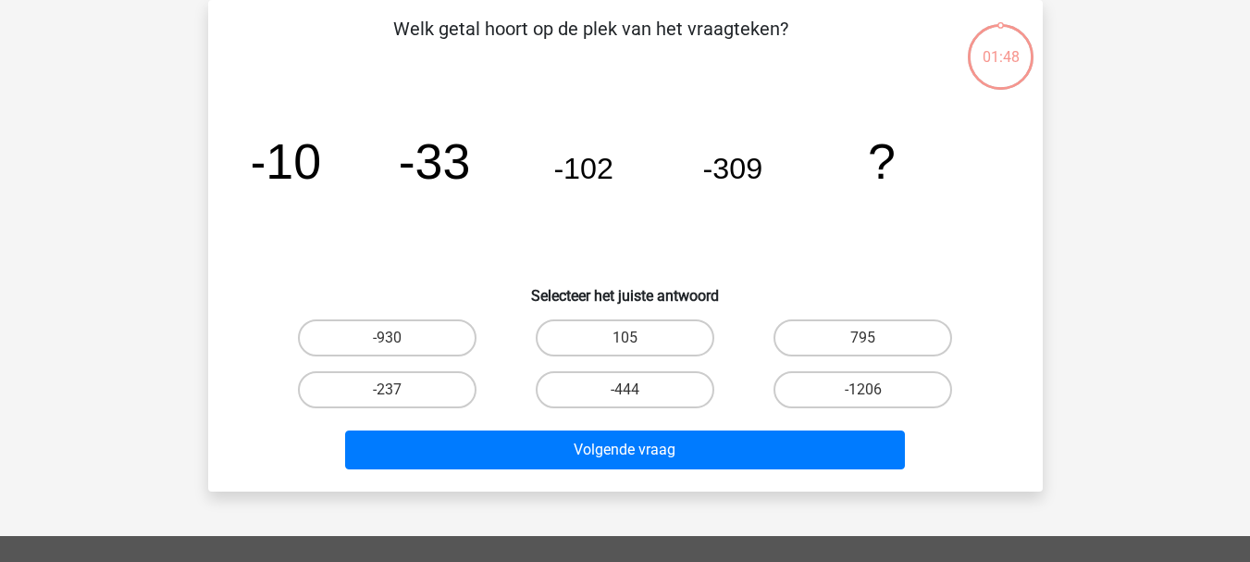
click at [586, 235] on icon "image/svg+xml -10 -33 -102 -309 ?" at bounding box center [626, 178] width 746 height 187
click at [1001, 255] on div "image/svg+xml -10 -33 -102 -309 ?" at bounding box center [626, 178] width 776 height 187
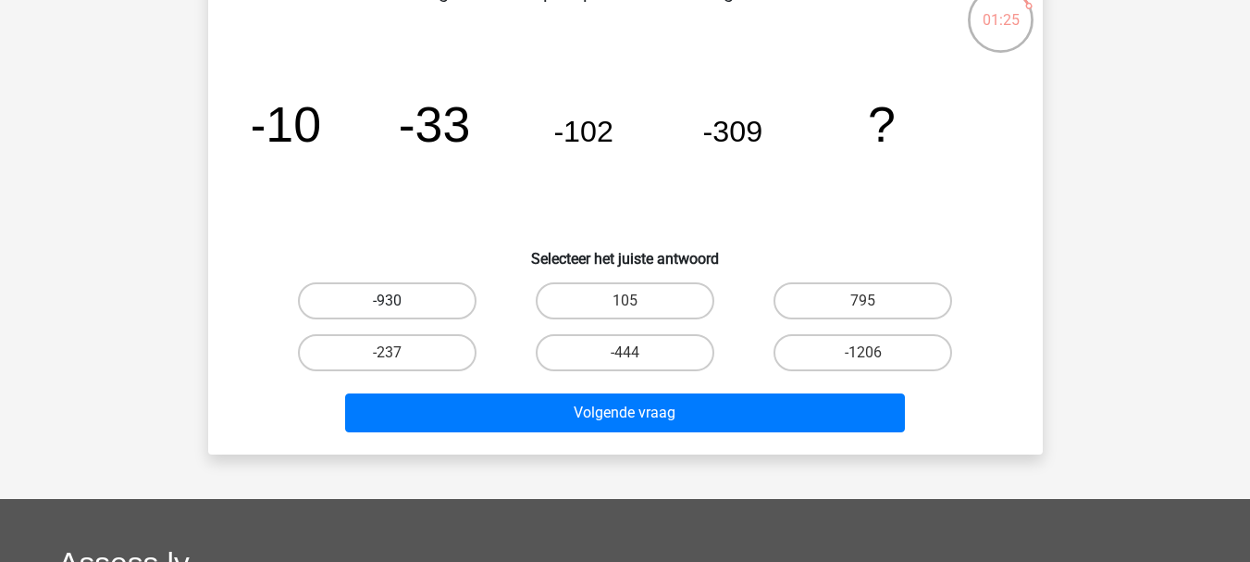
click at [417, 298] on label "-930" at bounding box center [387, 300] width 179 height 37
click at [399, 301] on input "-930" at bounding box center [393, 307] width 12 height 12
radio input "true"
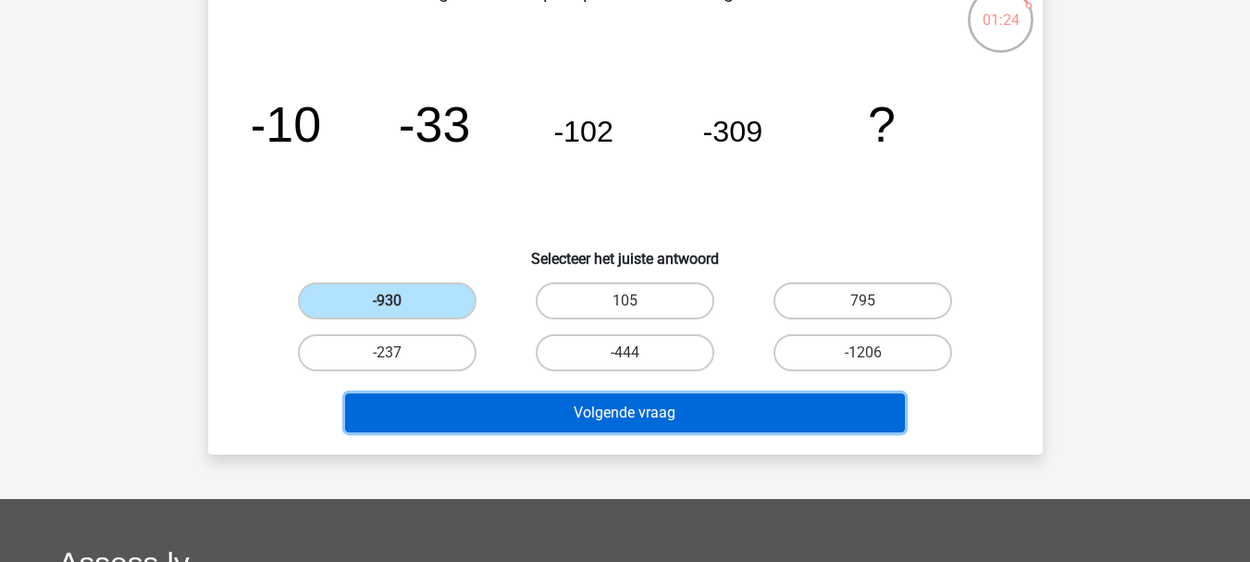
click at [578, 407] on button "Volgende vraag" at bounding box center [625, 412] width 560 height 39
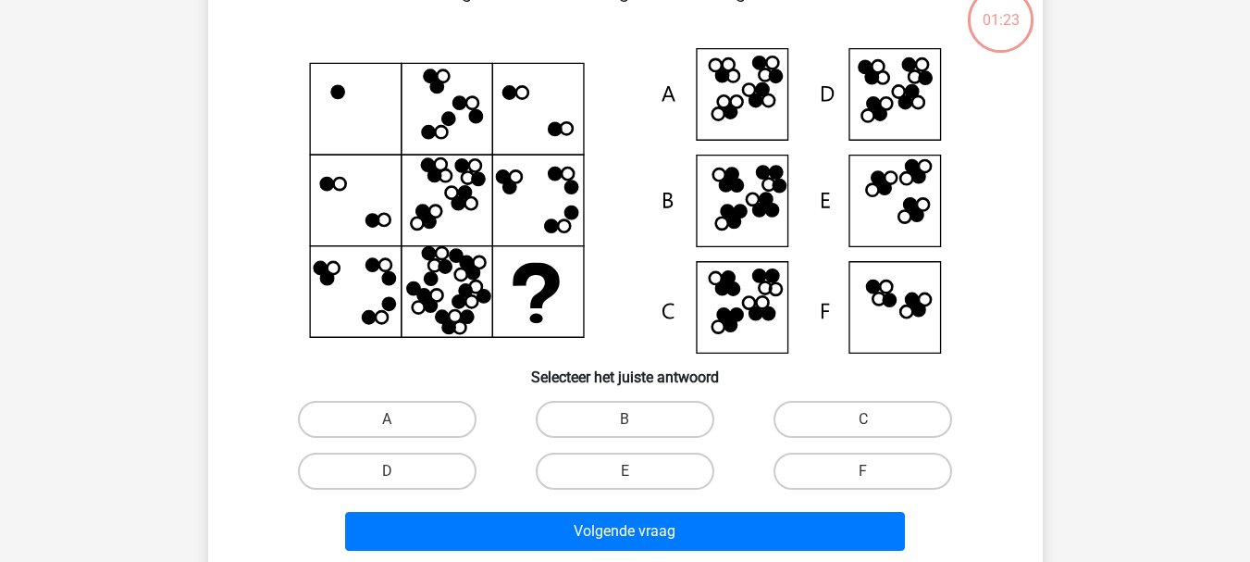
scroll to position [85, 0]
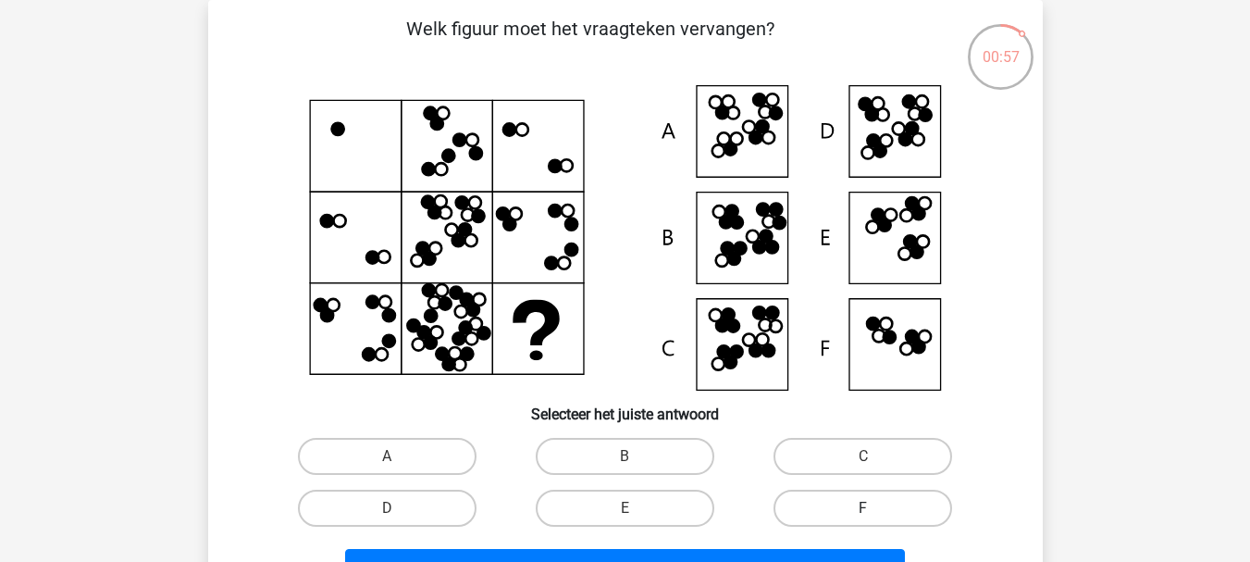
click at [855, 515] on label "F" at bounding box center [863, 508] width 179 height 37
click at [864, 515] on input "F" at bounding box center [870, 514] width 12 height 12
radio input "true"
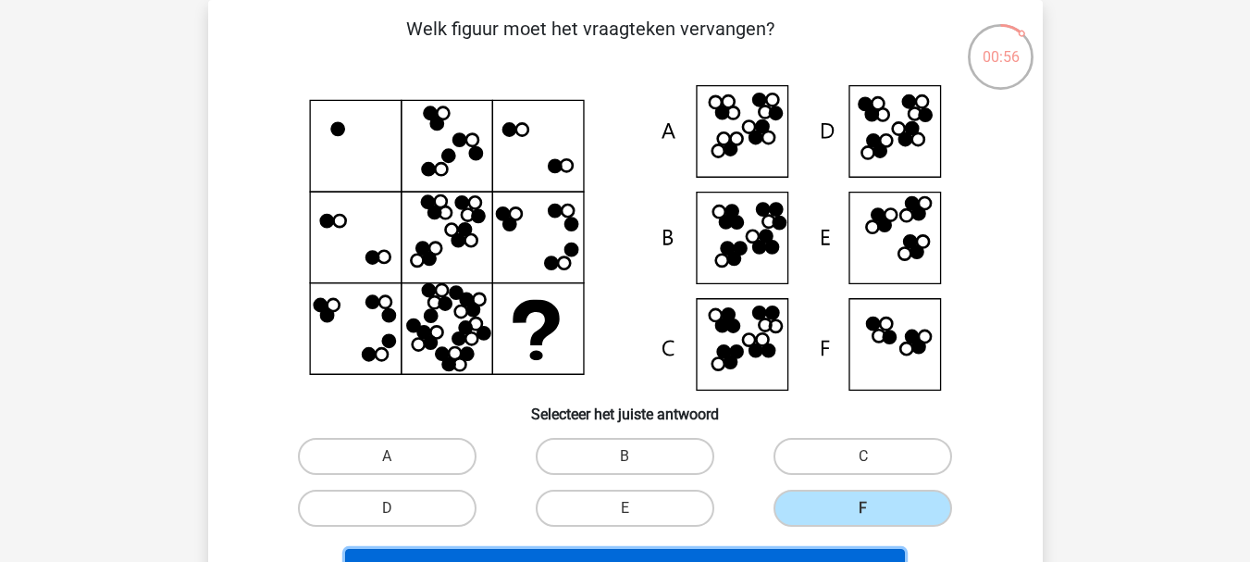
click at [799, 555] on button "Volgende vraag" at bounding box center [625, 568] width 560 height 39
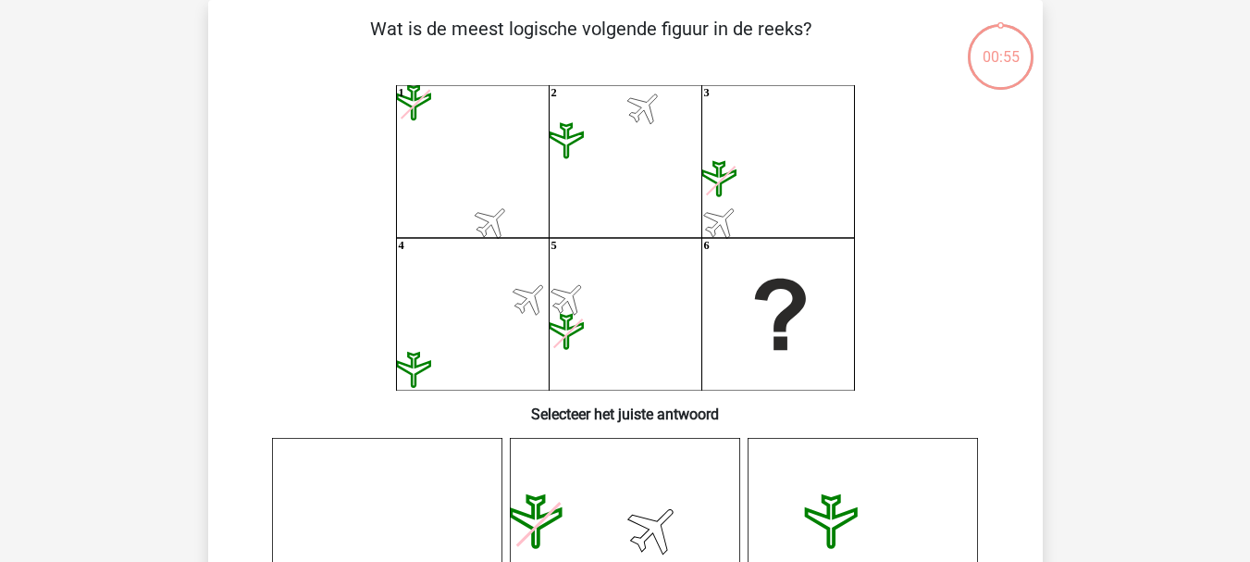
click at [931, 338] on icon "1 2 3 4 5 6" at bounding box center [626, 237] width 746 height 305
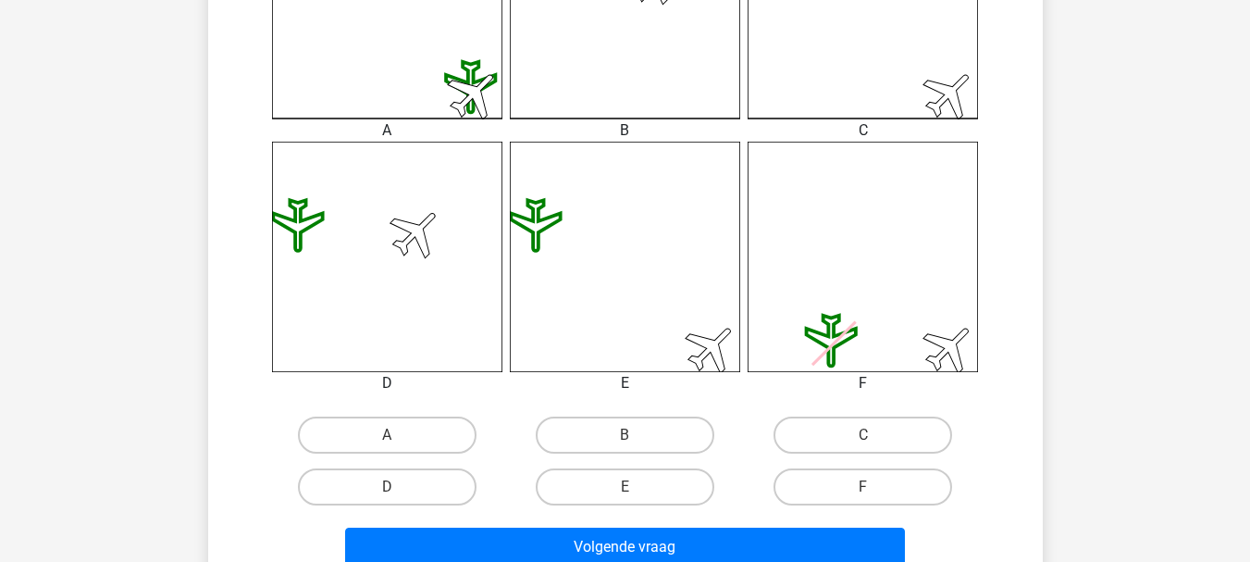
scroll to position [641, 0]
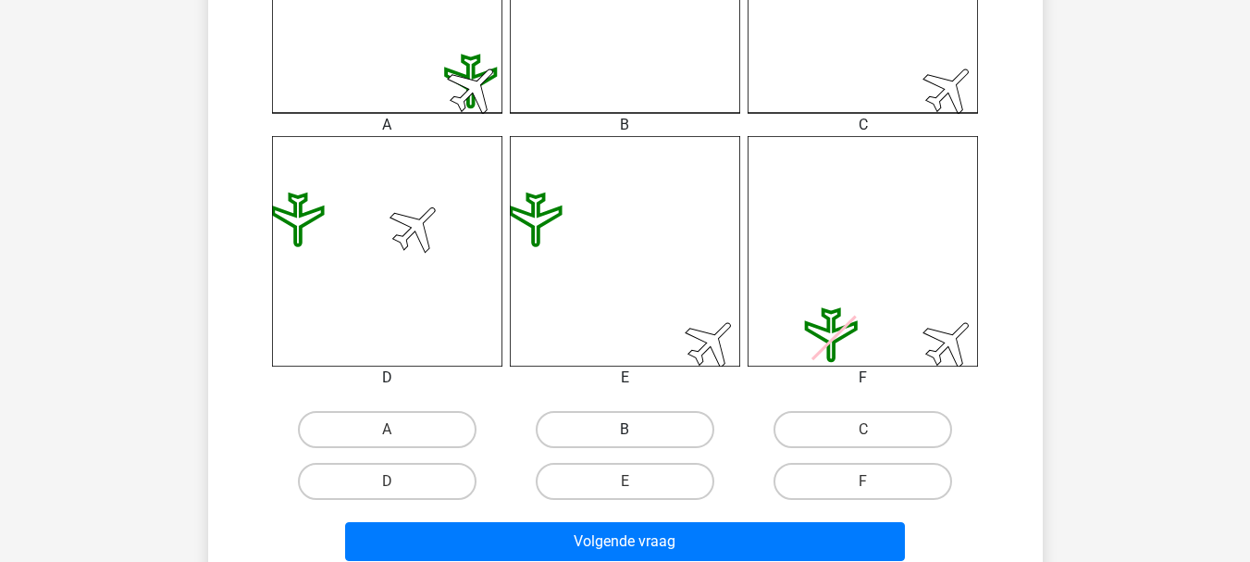
click at [594, 443] on label "B" at bounding box center [625, 429] width 179 height 37
click at [625, 442] on input "B" at bounding box center [631, 435] width 12 height 12
radio input "true"
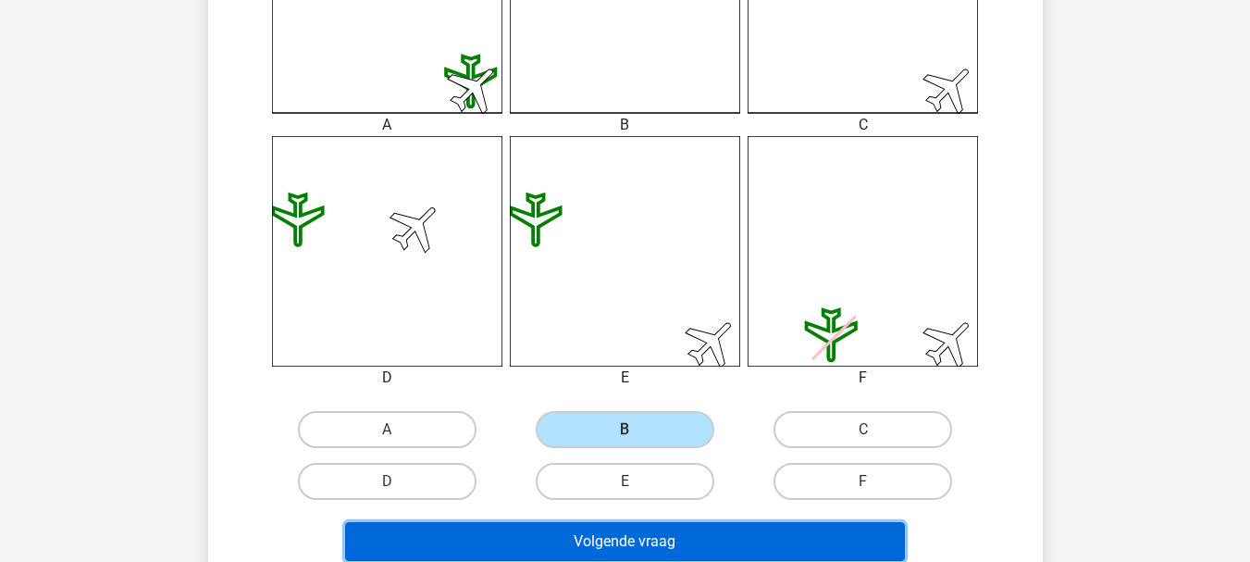
click at [583, 529] on button "Volgende vraag" at bounding box center [625, 541] width 560 height 39
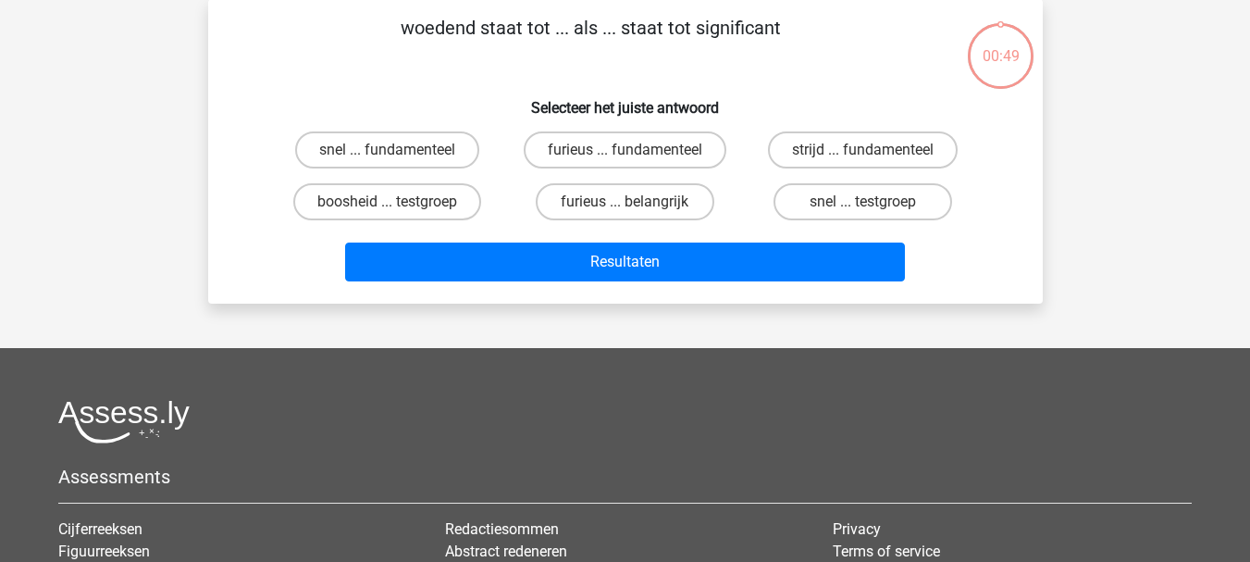
scroll to position [85, 0]
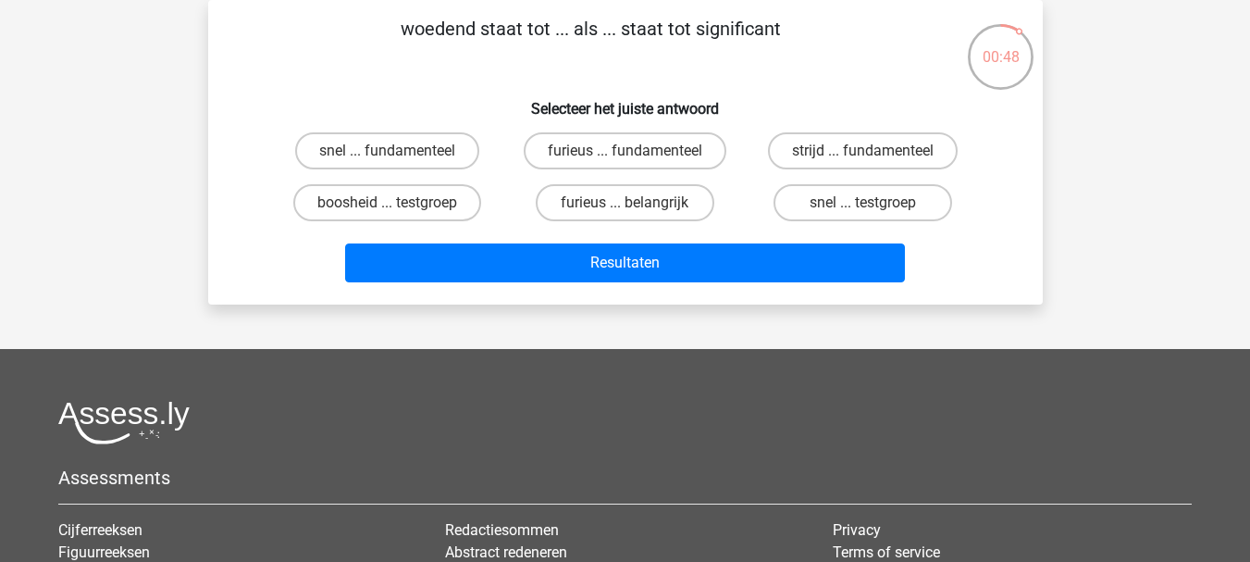
click at [501, 317] on div "Registreer" at bounding box center [625, 376] width 1250 height 923
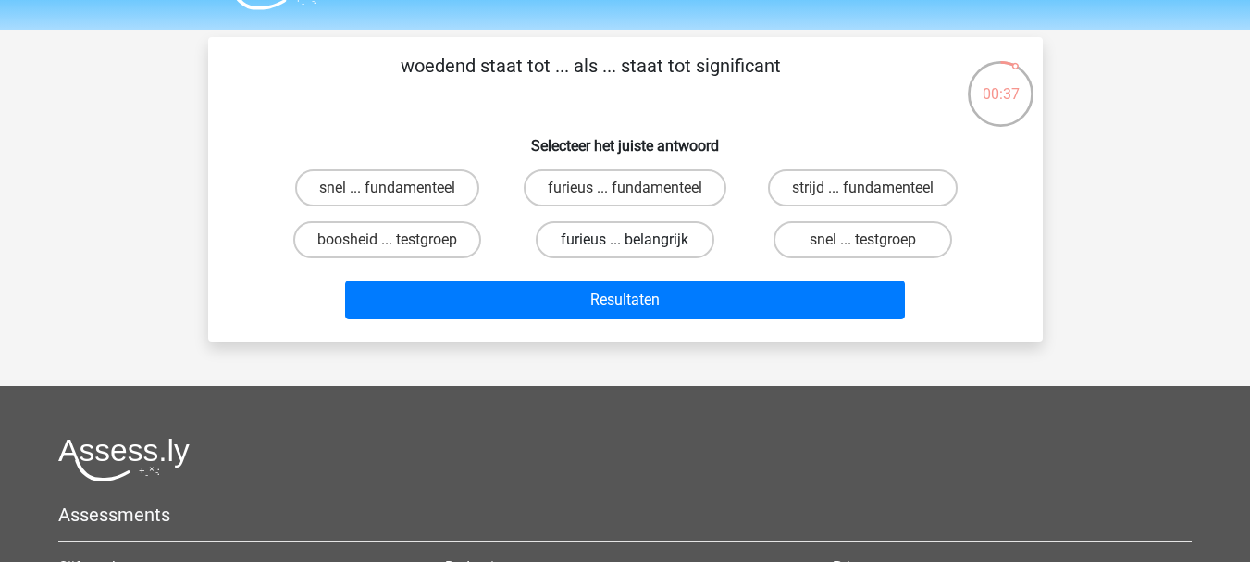
click at [595, 246] on label "furieus ... belangrijk" at bounding box center [625, 239] width 179 height 37
click at [625, 246] on input "furieus ... belangrijk" at bounding box center [631, 246] width 12 height 12
radio input "true"
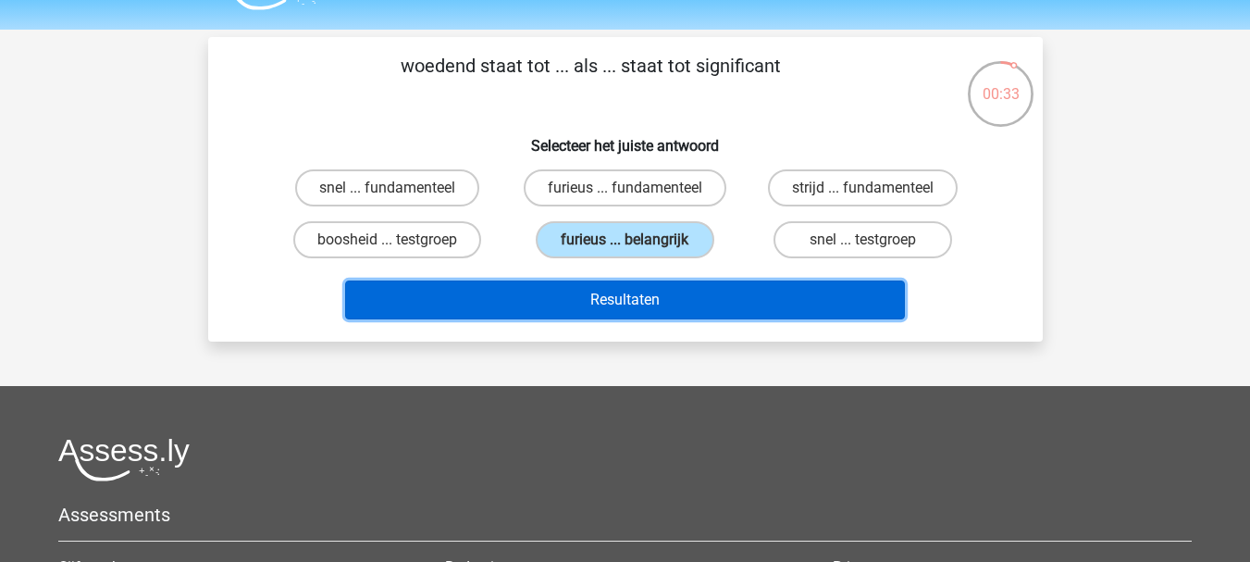
click at [589, 289] on button "Resultaten" at bounding box center [625, 299] width 560 height 39
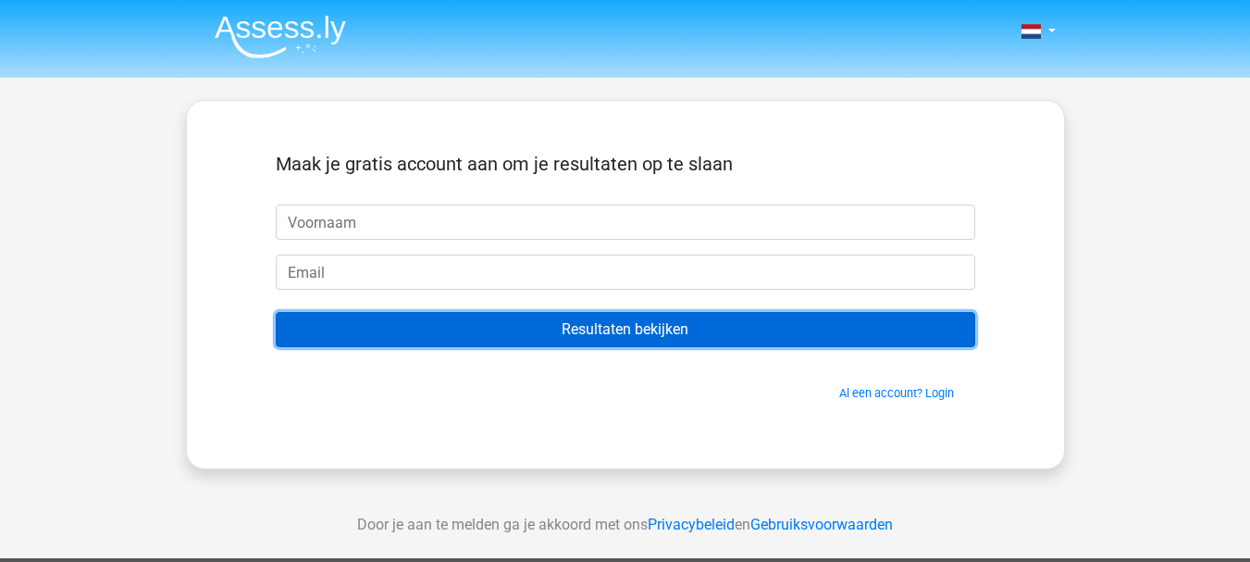
click at [620, 323] on input "Resultaten bekijken" at bounding box center [626, 329] width 700 height 35
click at [620, 327] on input "Resultaten bekijken" at bounding box center [626, 329] width 700 height 35
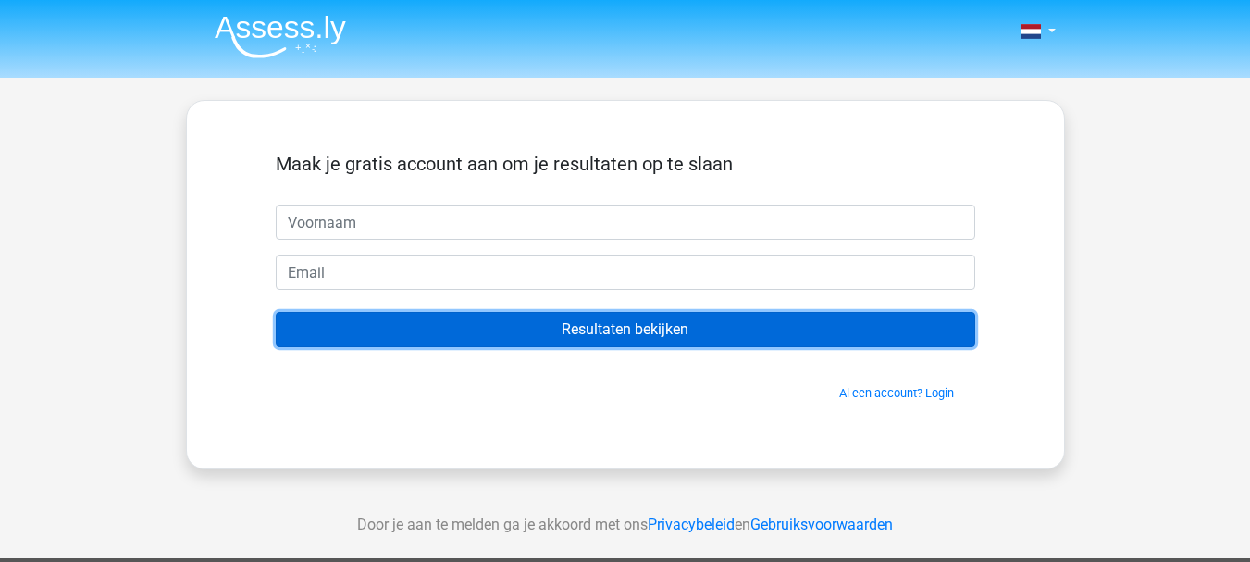
click at [620, 327] on input "Resultaten bekijken" at bounding box center [626, 329] width 700 height 35
